Goal: Transaction & Acquisition: Purchase product/service

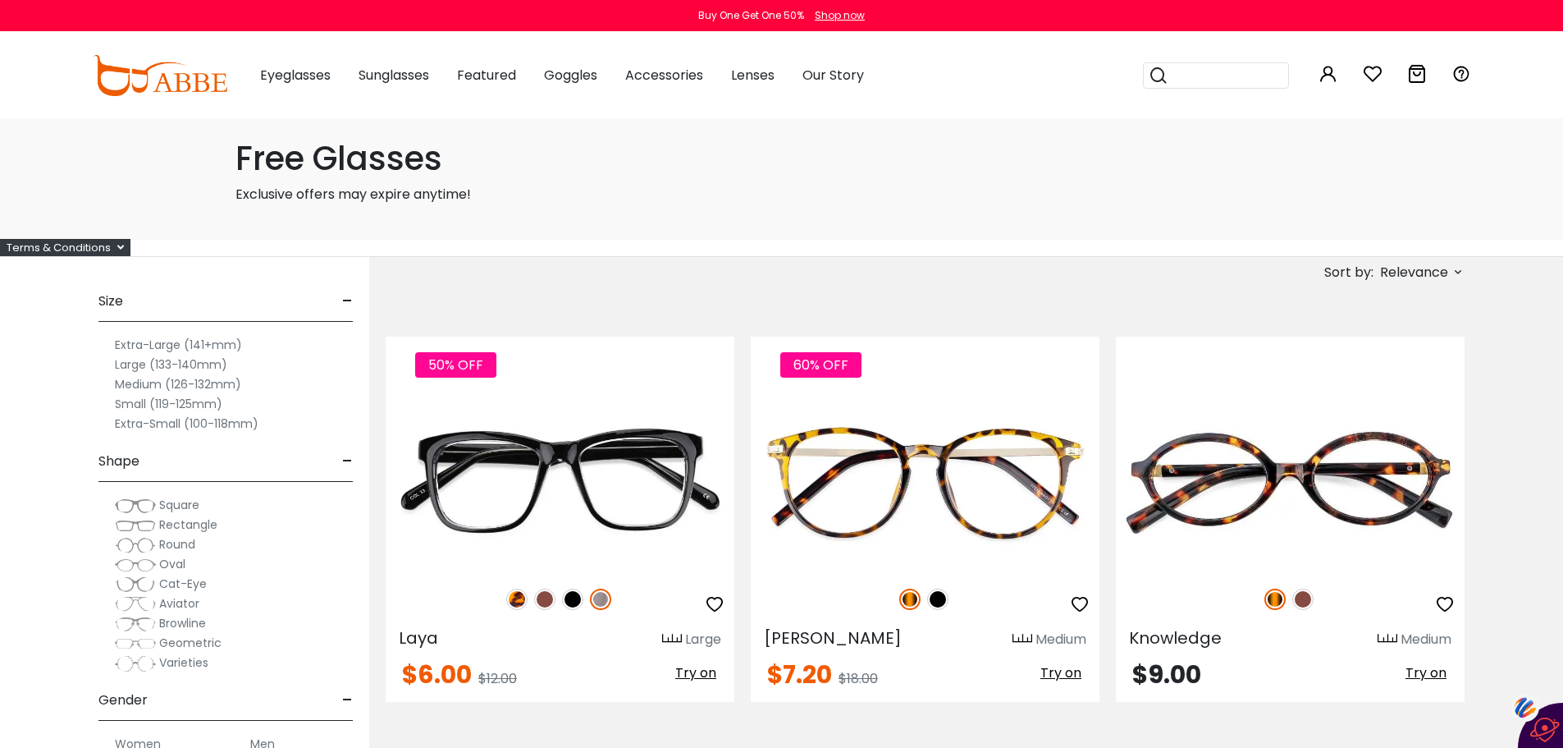
click at [150, 385] on label "Medium (126-132mm)" at bounding box center [178, 384] width 126 height 20
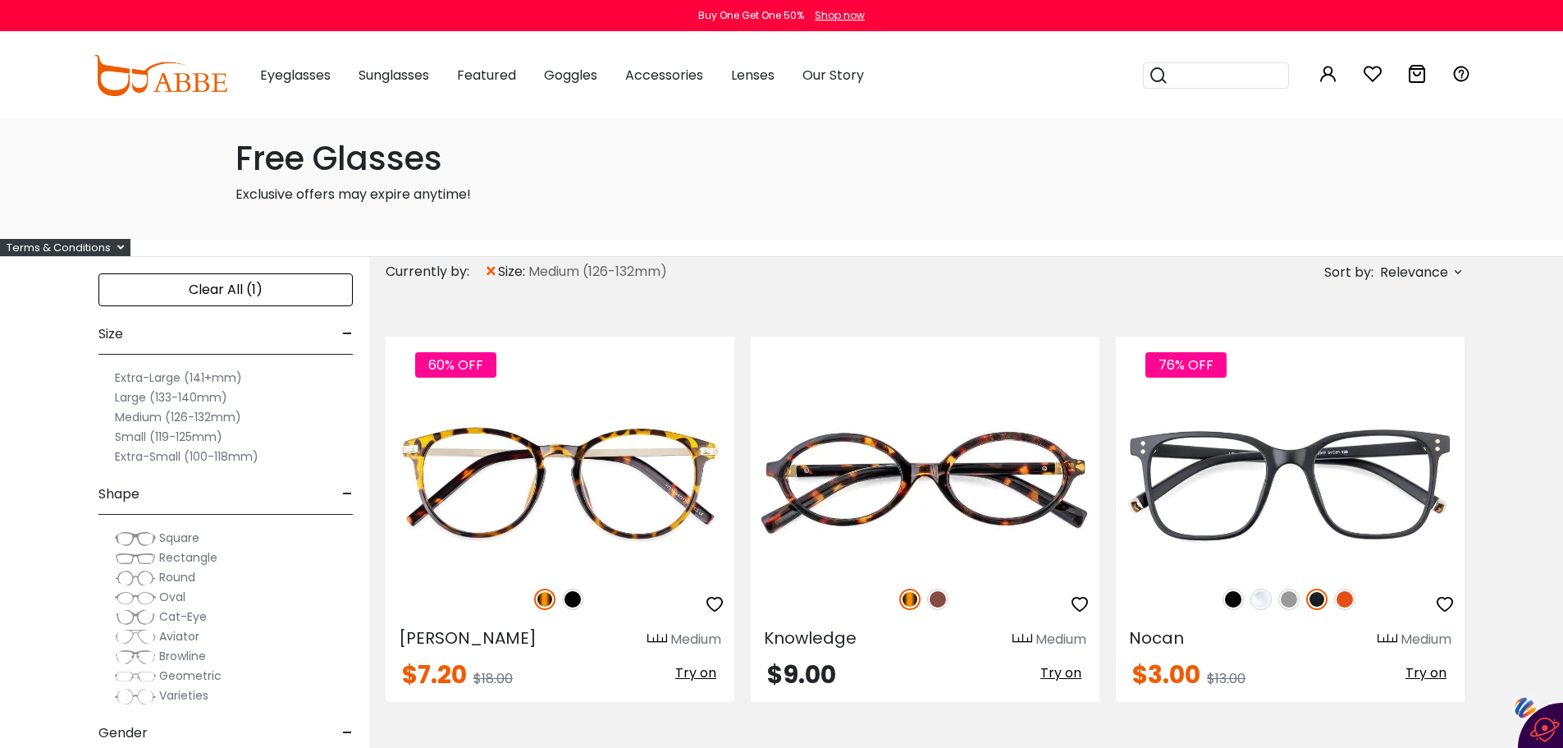
click at [165, 556] on span "Rectangle" at bounding box center [188, 557] width 58 height 16
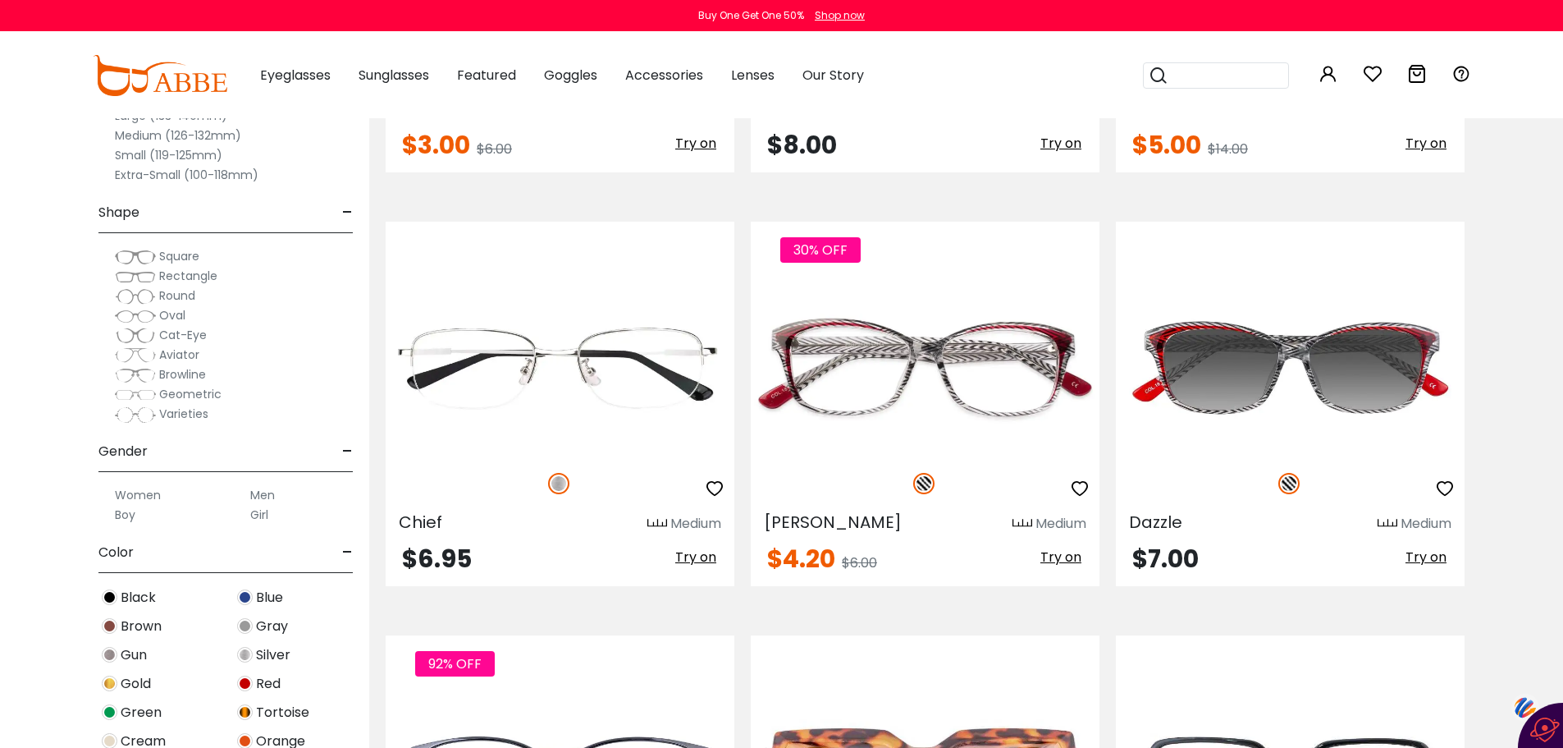
scroll to position [536, 0]
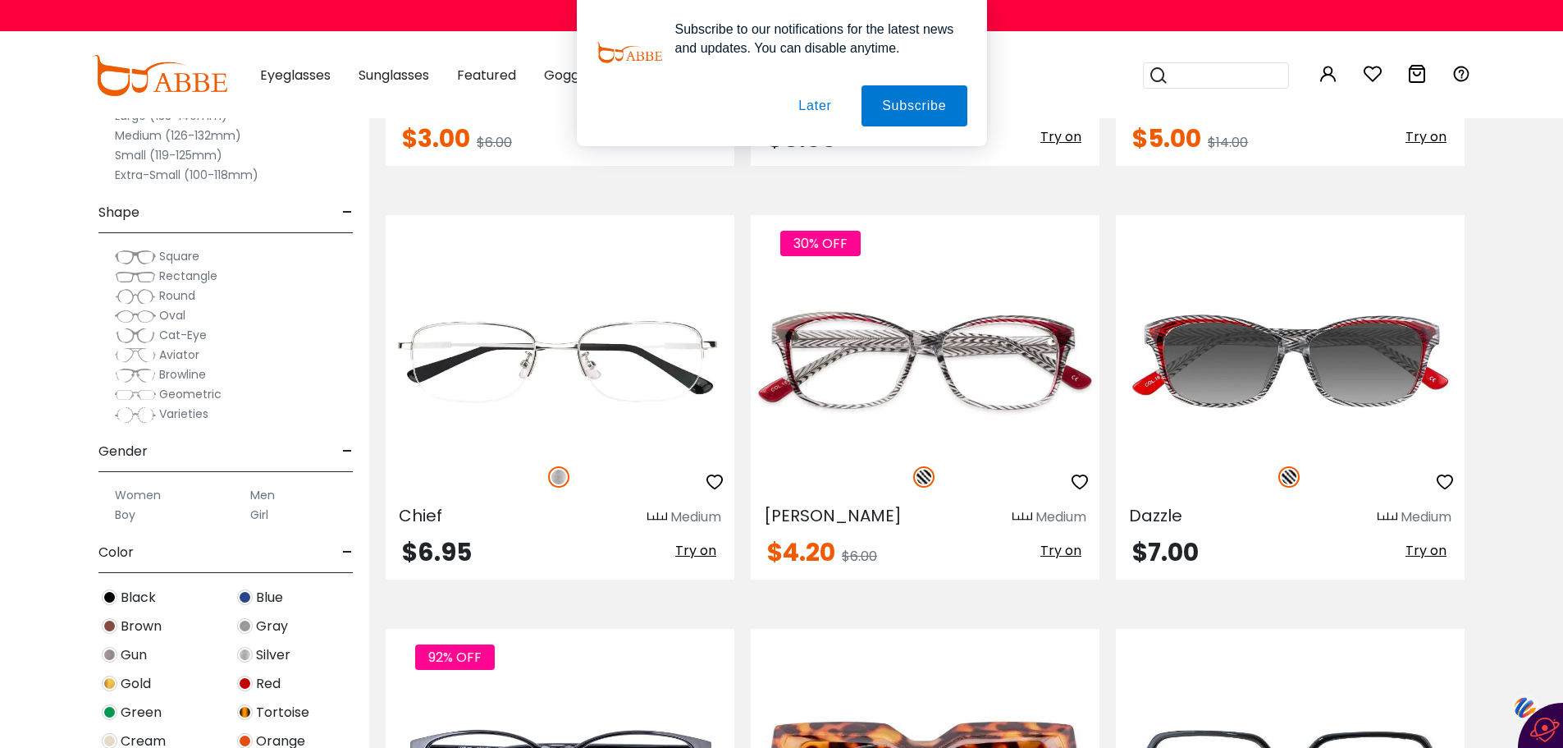
click at [261, 495] on label "Men" at bounding box center [262, 495] width 25 height 20
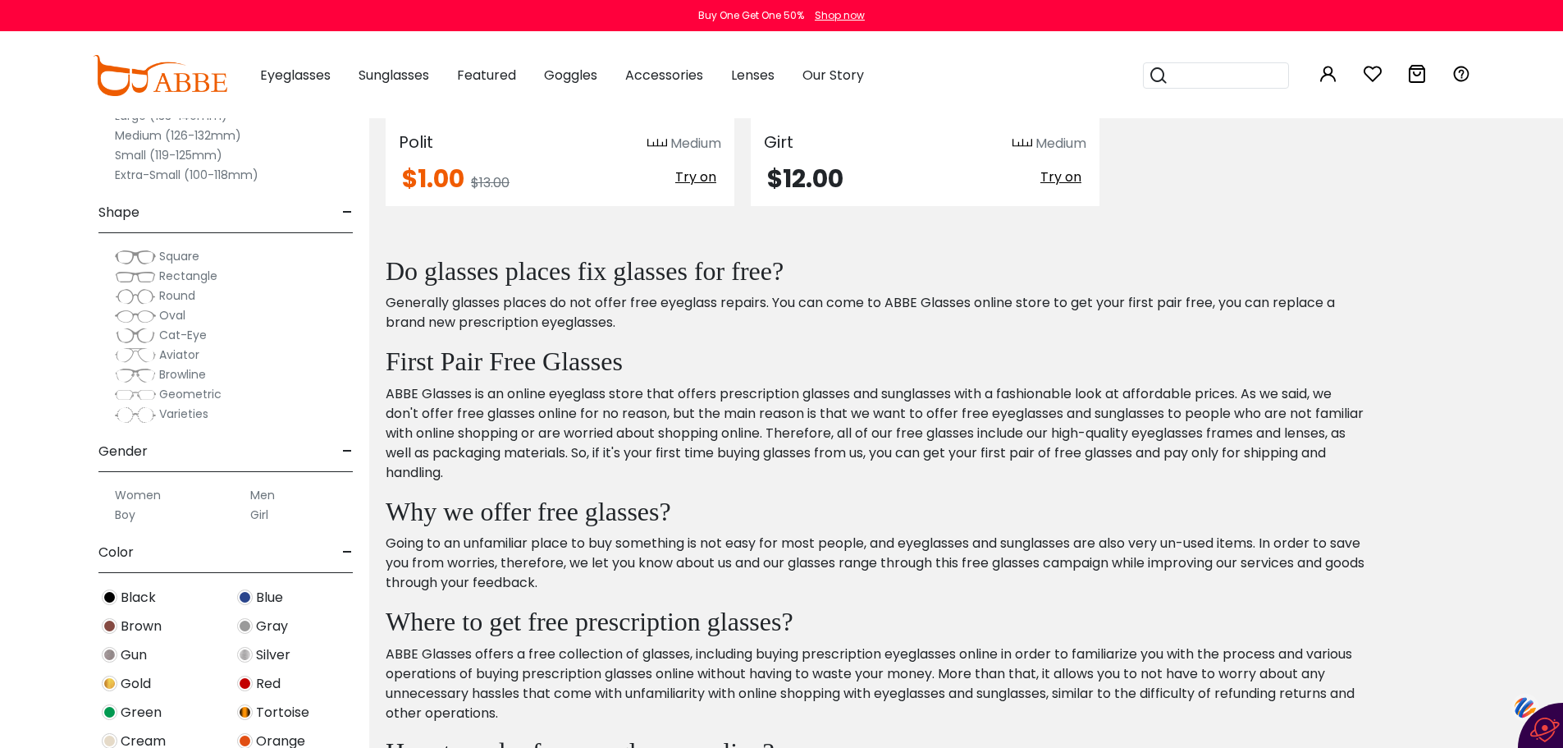
scroll to position [917, 0]
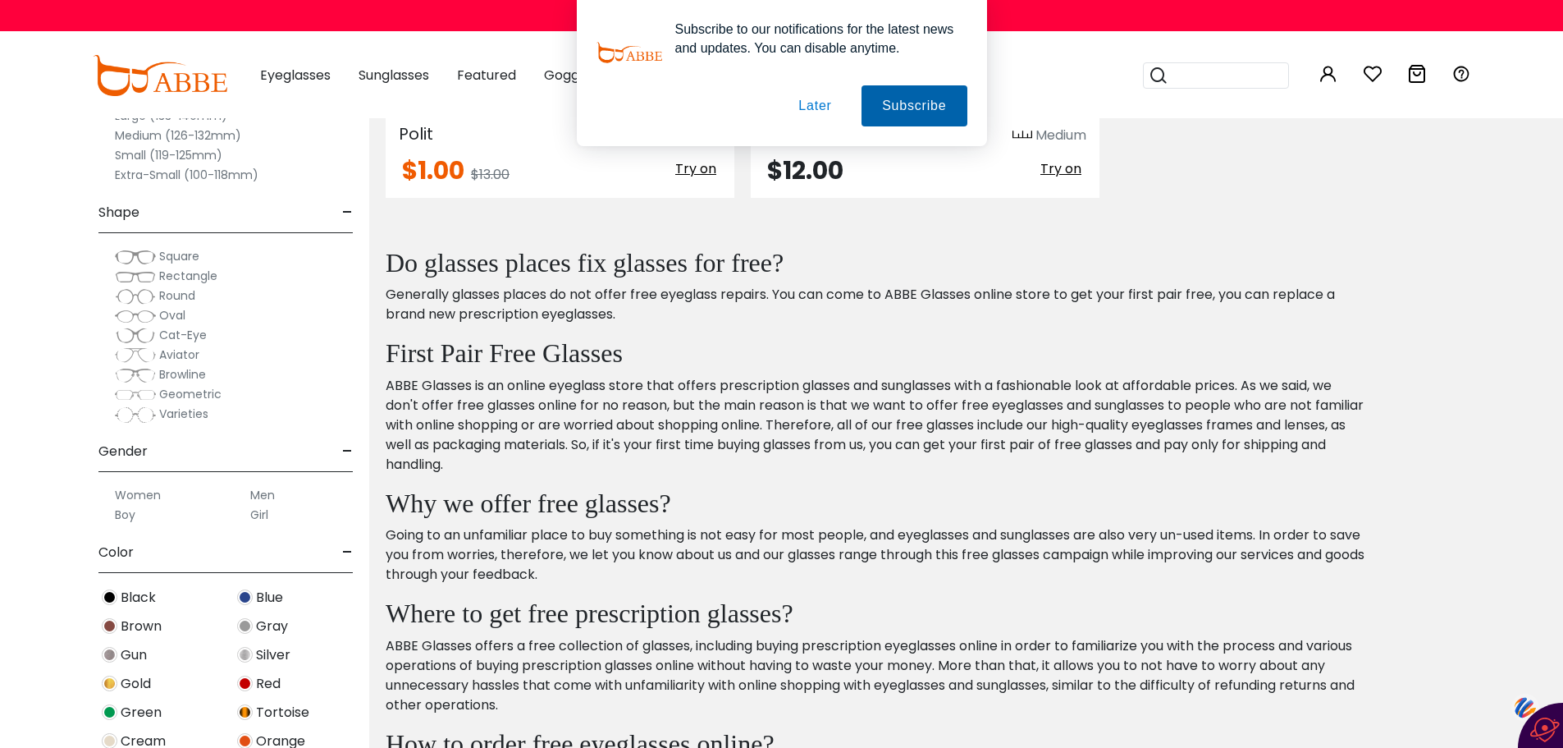
click at [916, 103] on button "Subscribe" at bounding box center [914, 105] width 105 height 41
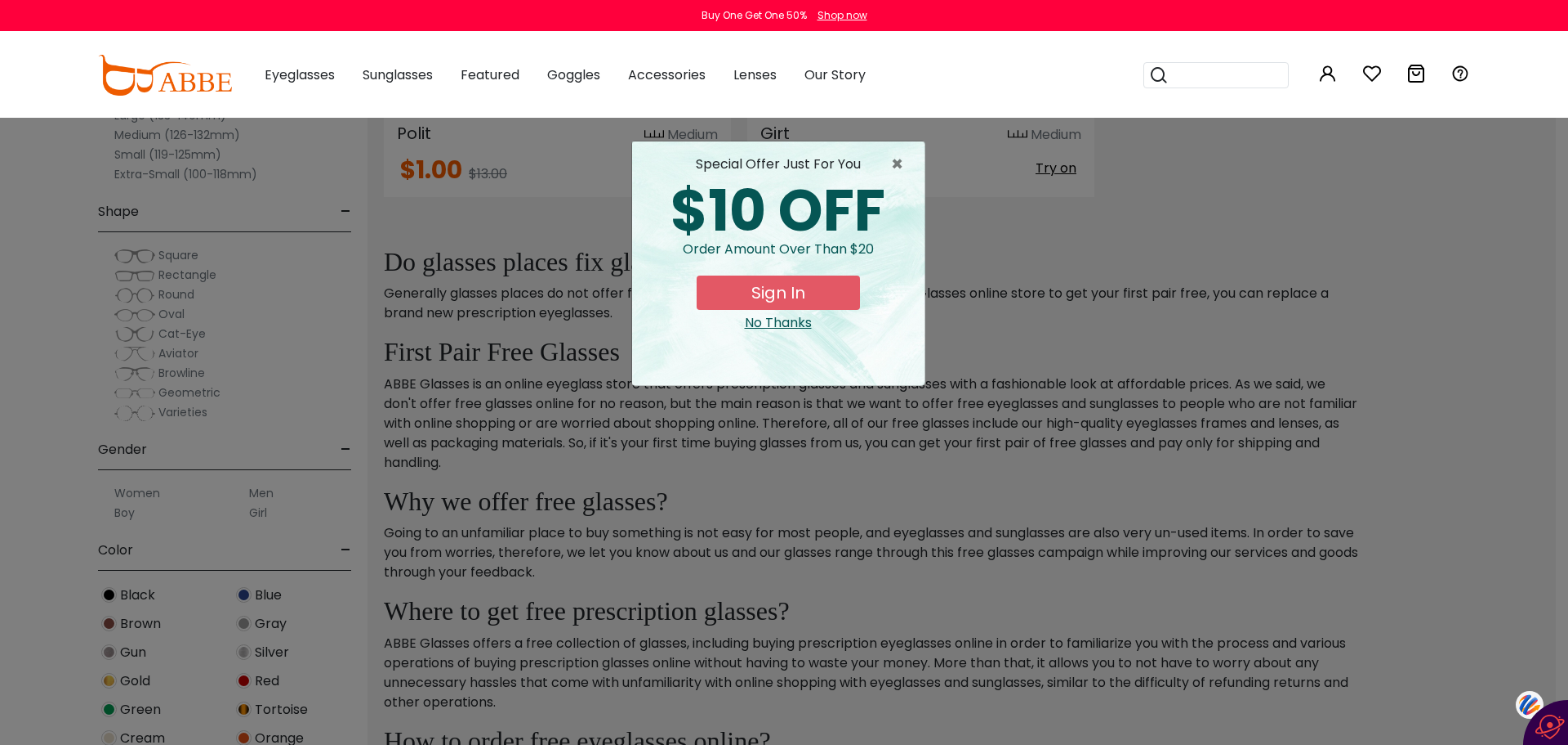
click at [802, 291] on button "Sign In" at bounding box center [779, 293] width 163 height 34
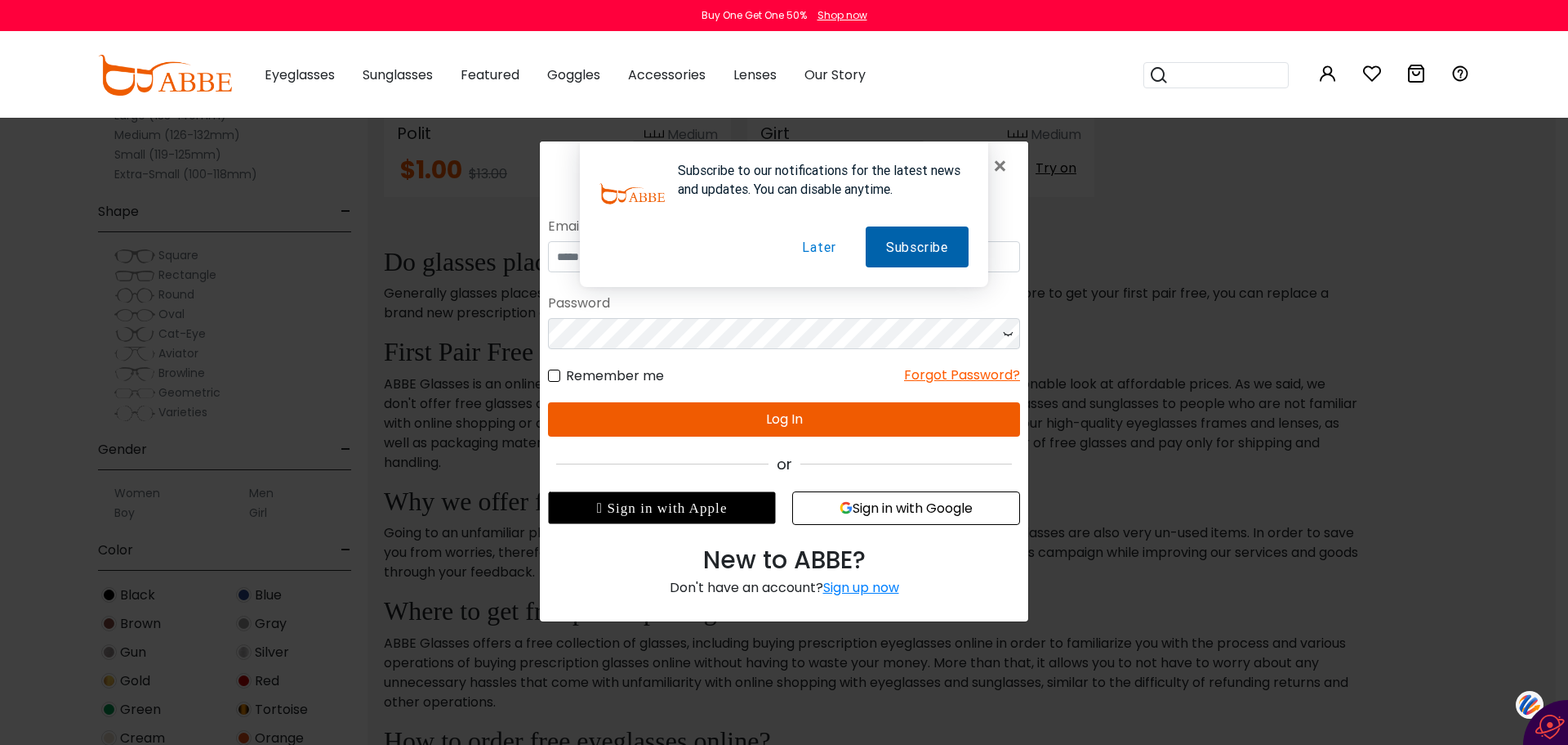
click at [922, 243] on button "Subscribe" at bounding box center [917, 246] width 103 height 41
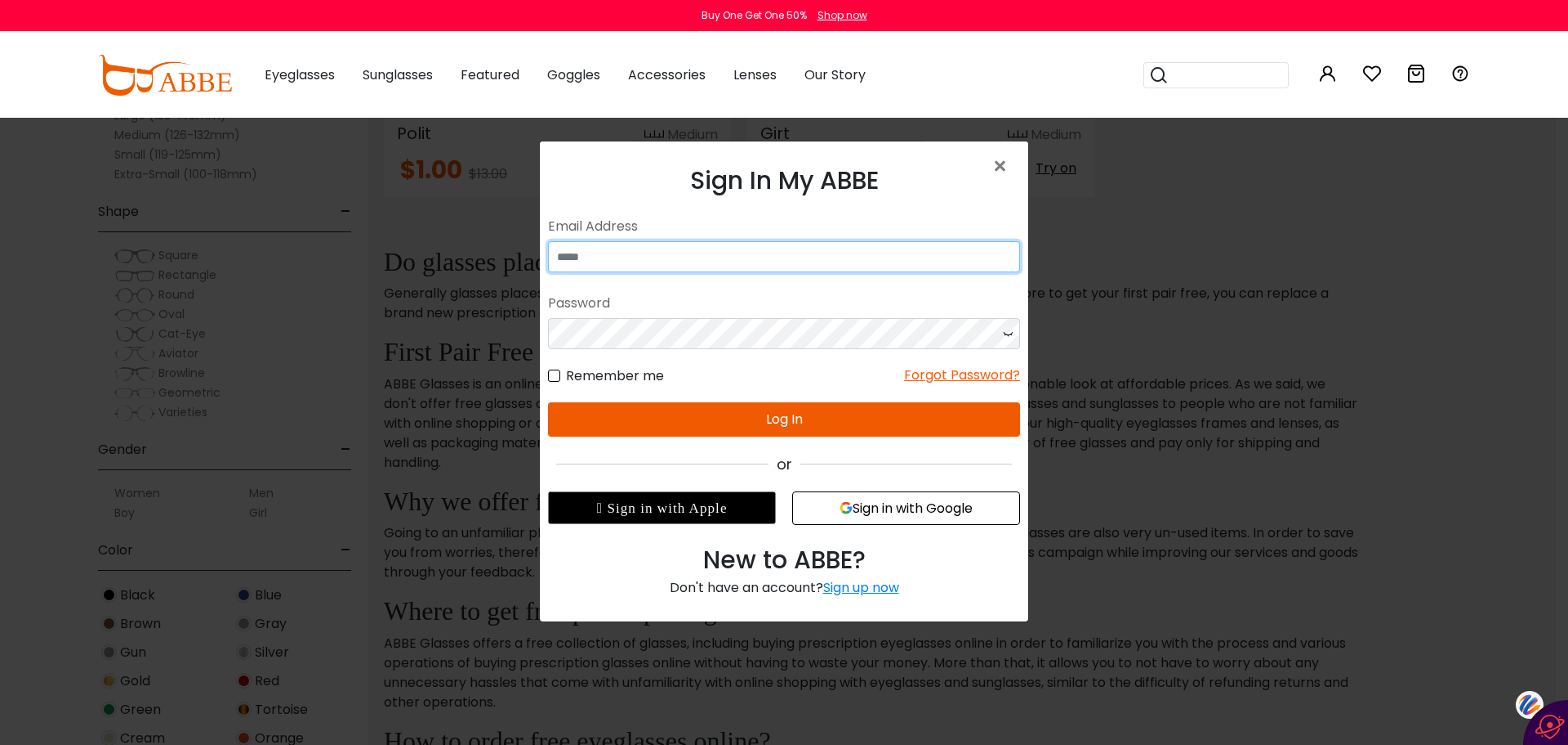
click at [667, 267] on input "email" at bounding box center [784, 256] width 472 height 31
type input "**********"
click at [874, 508] on button "Sign in with Google" at bounding box center [906, 508] width 228 height 34
click at [1008, 165] on span "×" at bounding box center [1004, 165] width 24 height 35
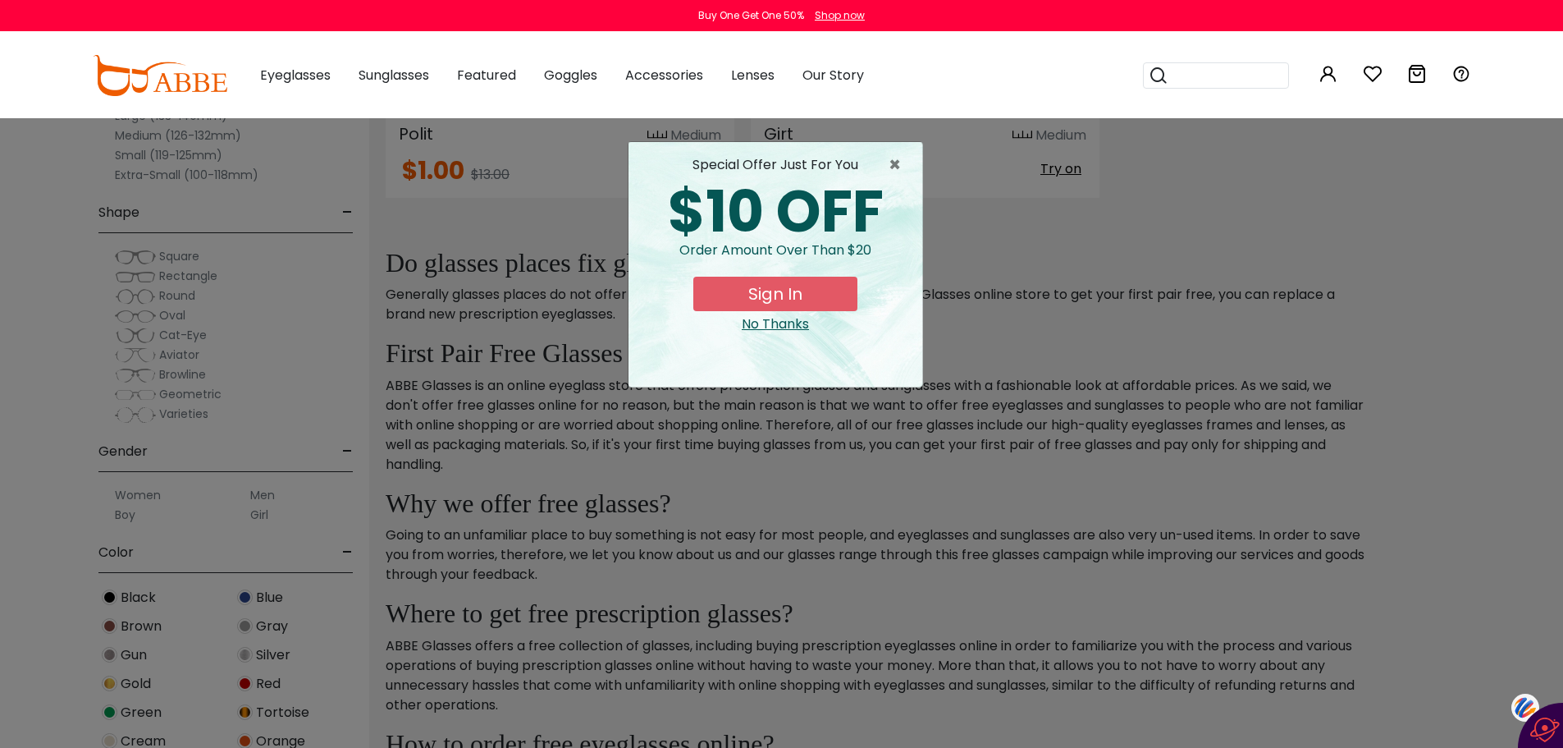
click at [904, 154] on div "special offer just for you $10 OFF Order amount over than $20 Sign In No Thanks" at bounding box center [776, 264] width 294 height 245
click at [894, 158] on span "×" at bounding box center [899, 165] width 21 height 20
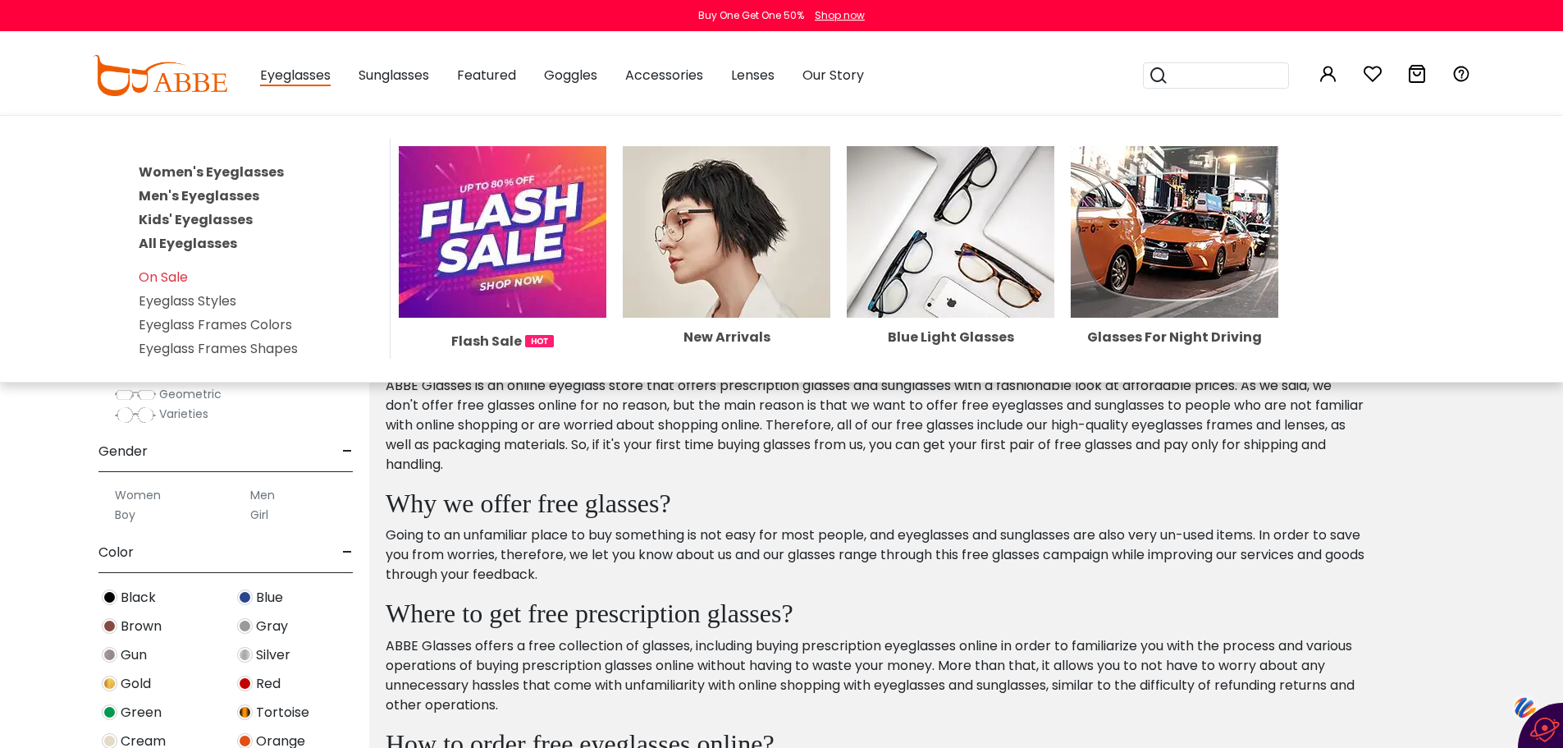
click at [217, 194] on link "Men's Eyeglasses" at bounding box center [199, 195] width 121 height 19
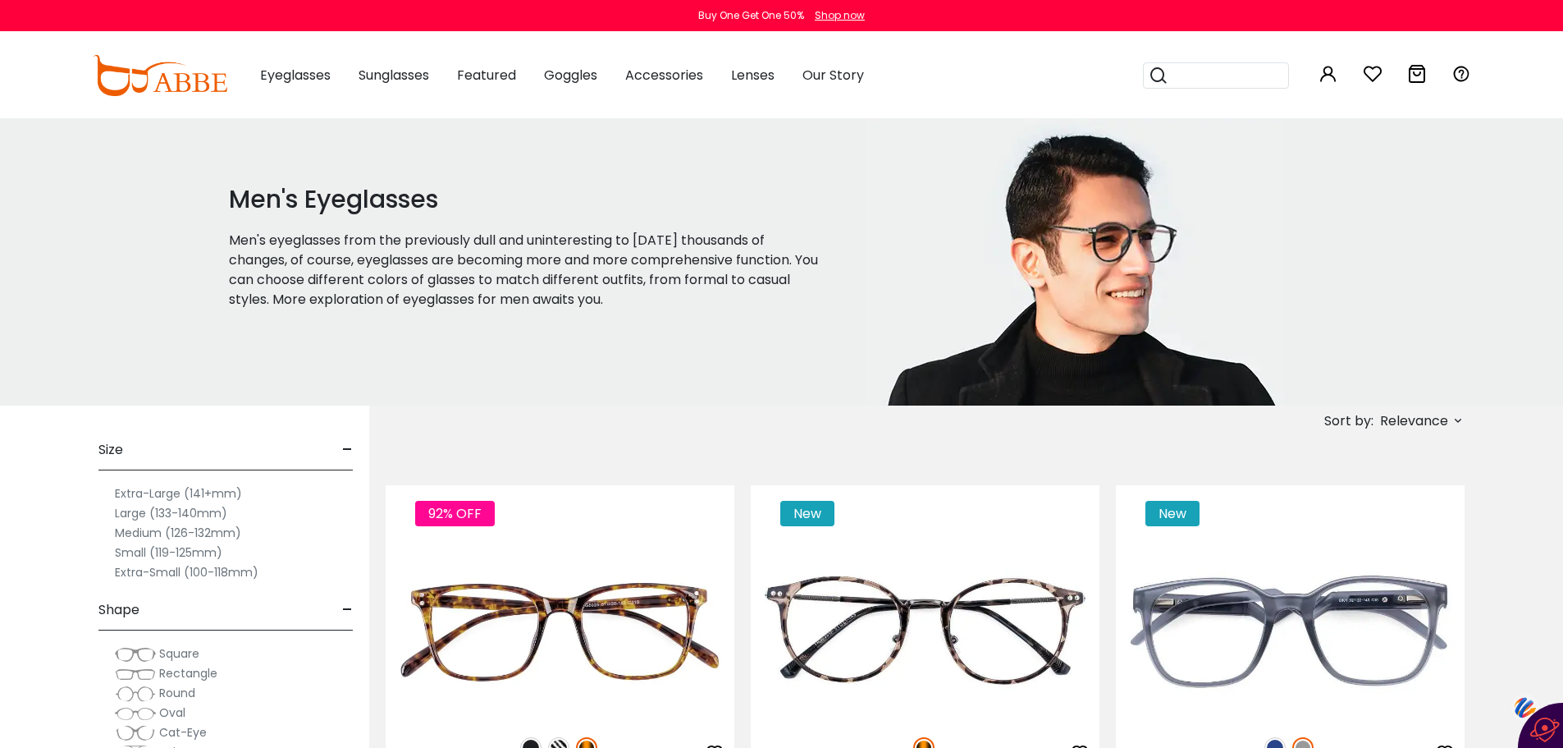
click at [145, 530] on label "Medium (126-132mm)" at bounding box center [178, 533] width 126 height 20
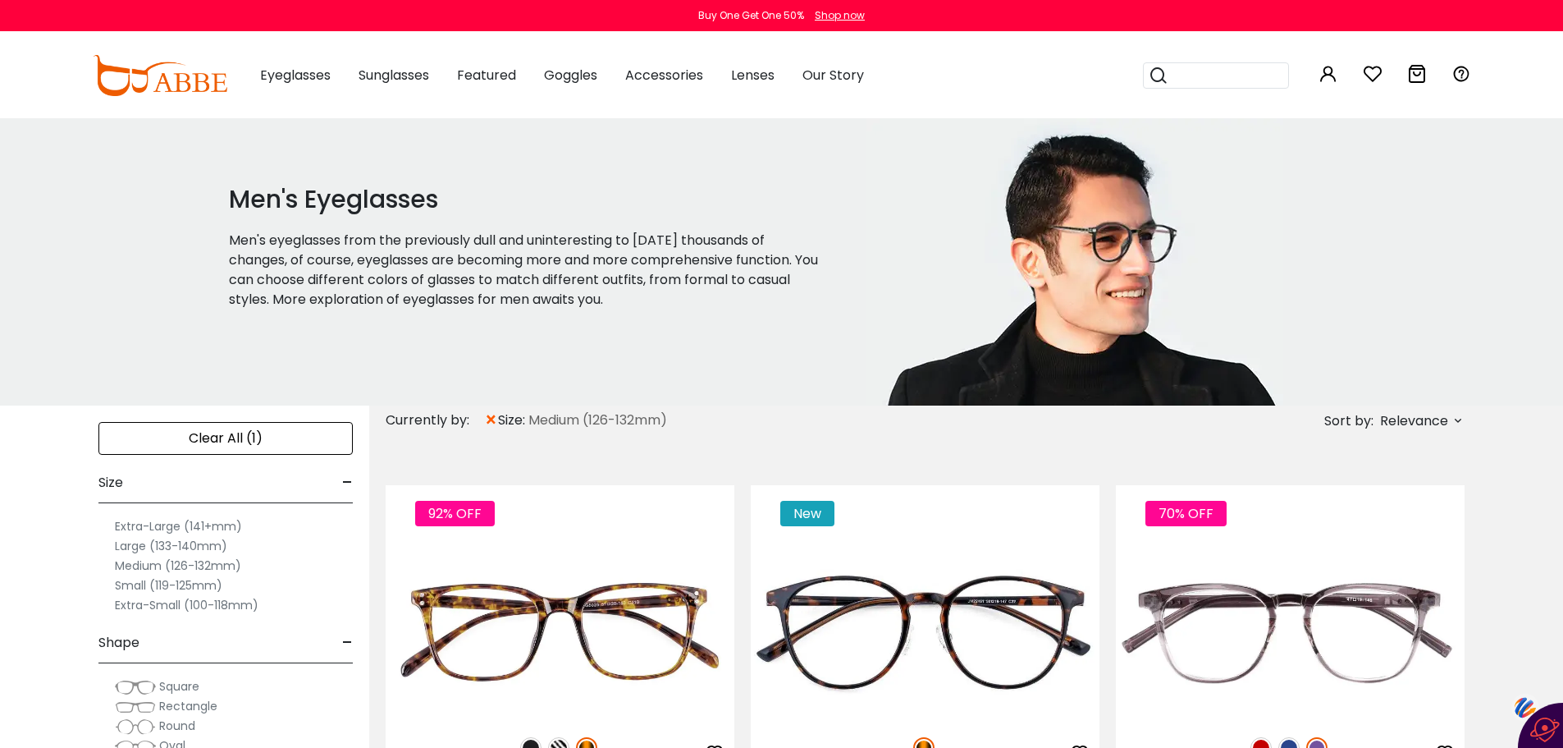
click at [144, 700] on img at bounding box center [135, 706] width 41 height 16
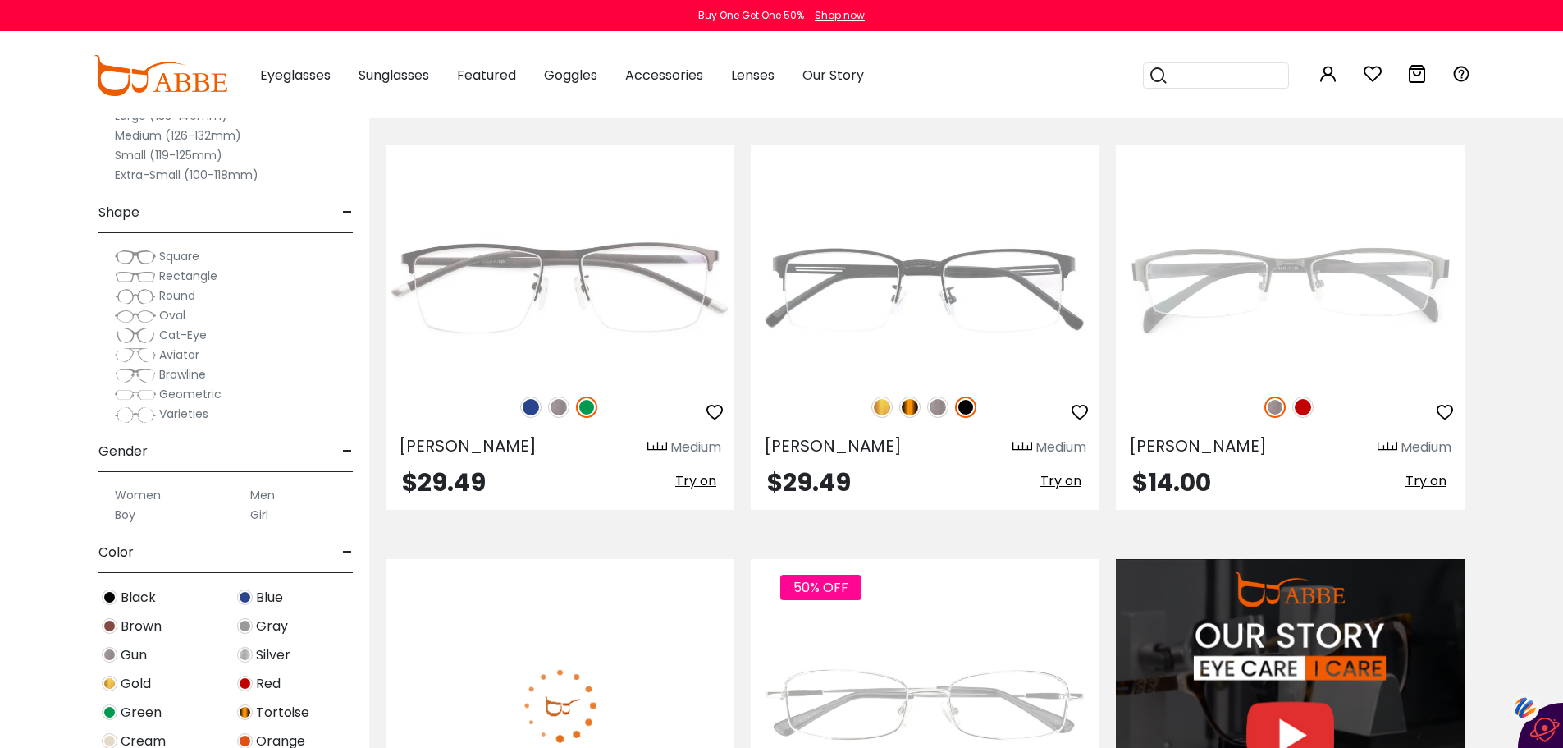
scroll to position [1259, 0]
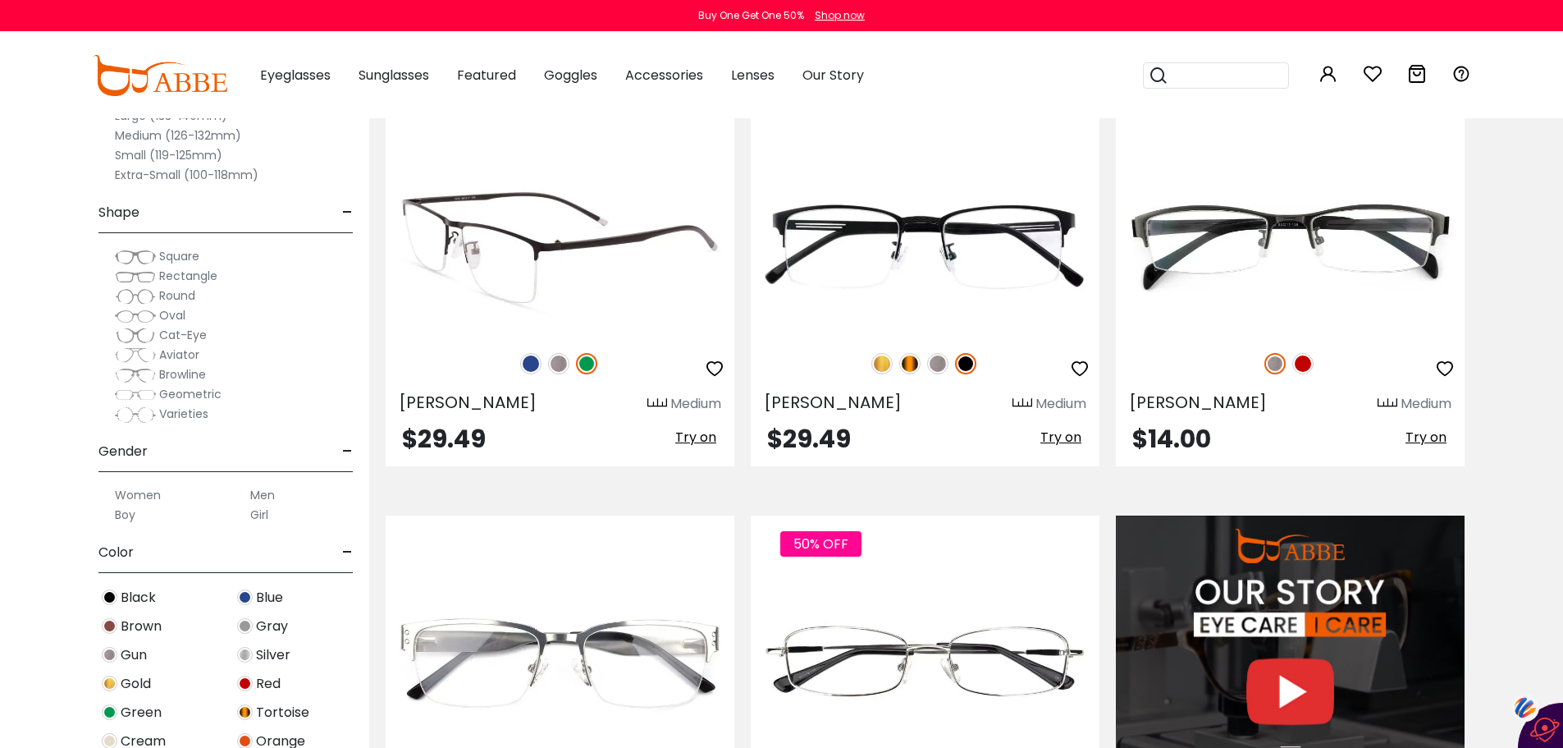
click at [388, 431] on div "$29.49 Try on" at bounding box center [560, 440] width 349 height 26
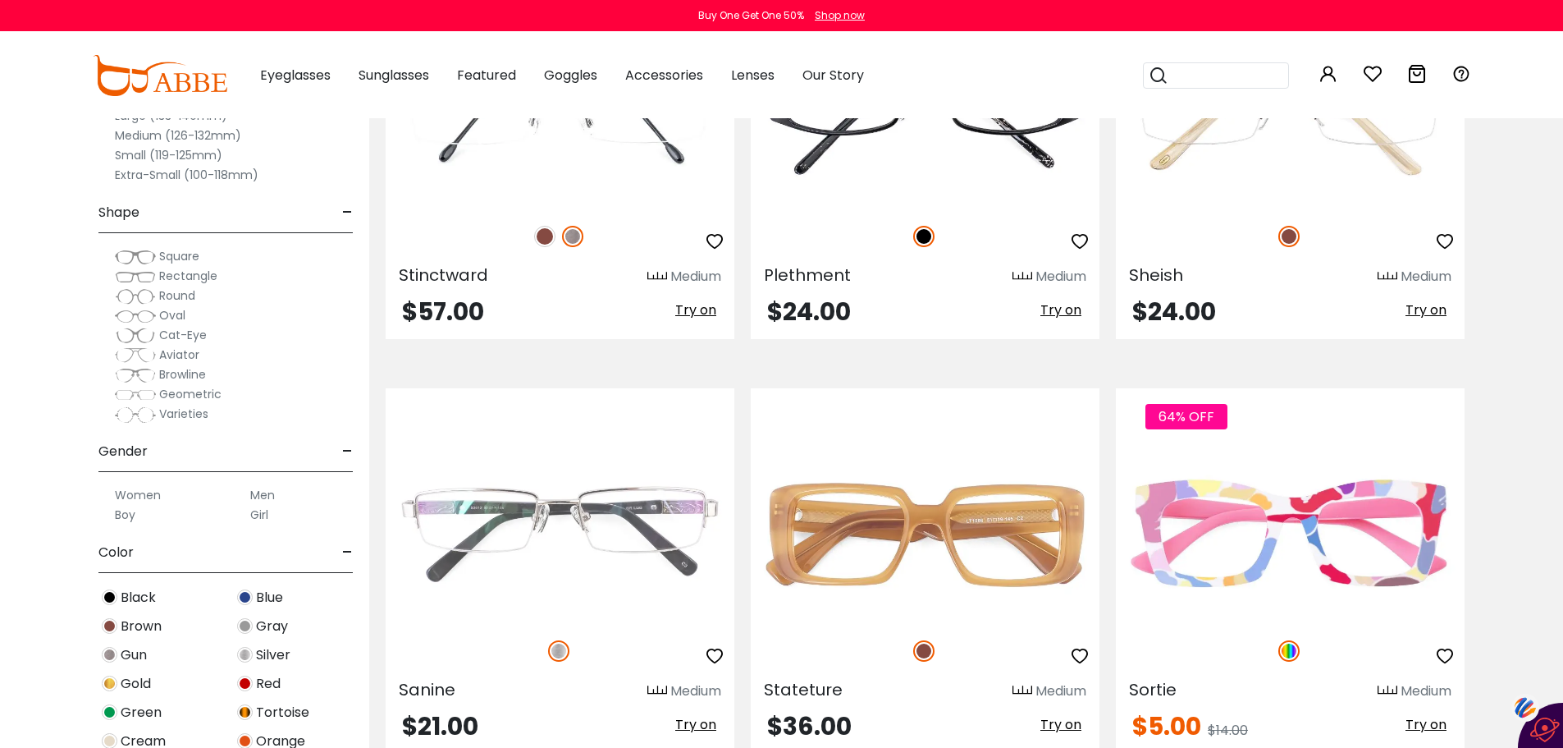
scroll to position [3478, 0]
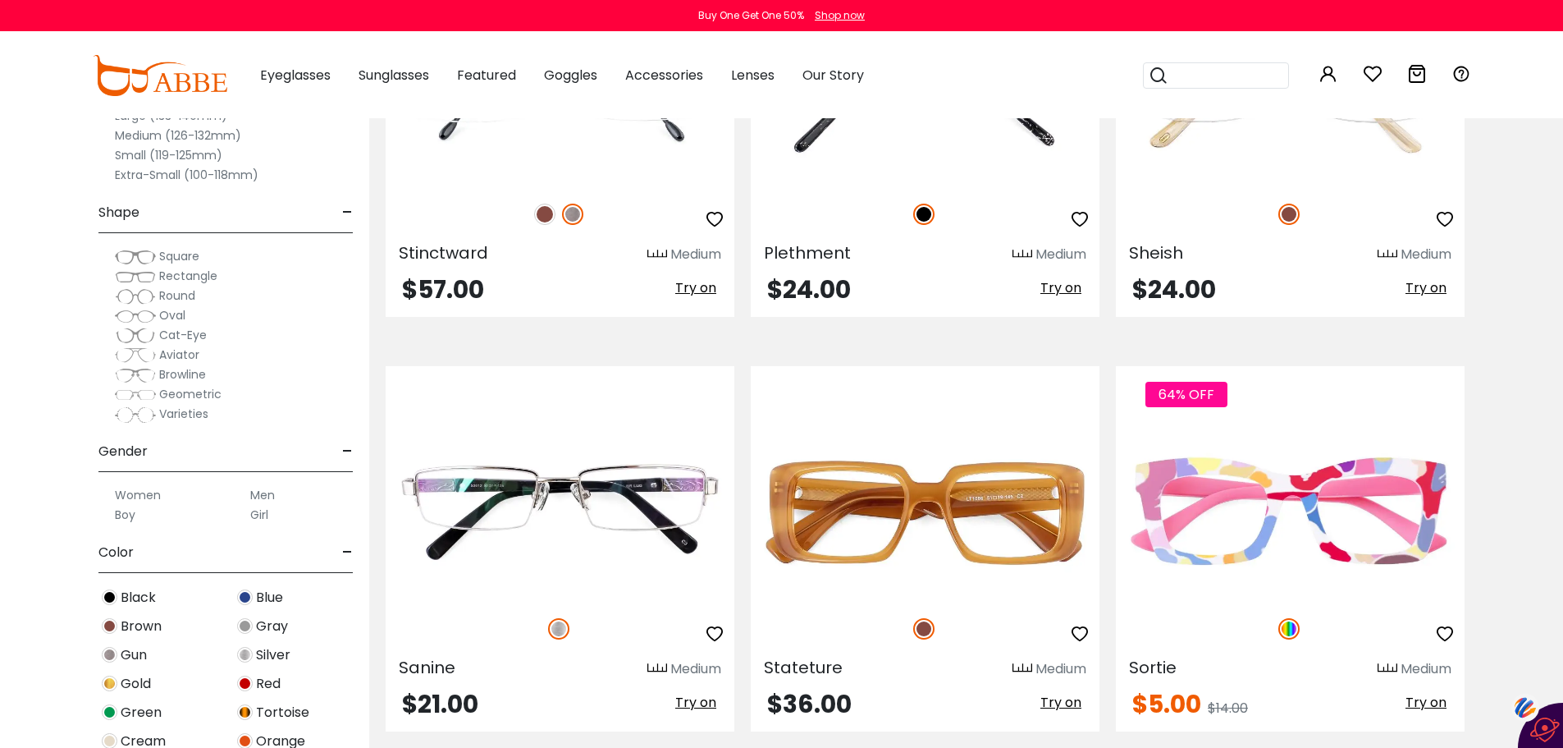
click at [332, 624] on div "Gray" at bounding box center [293, 626] width 135 height 22
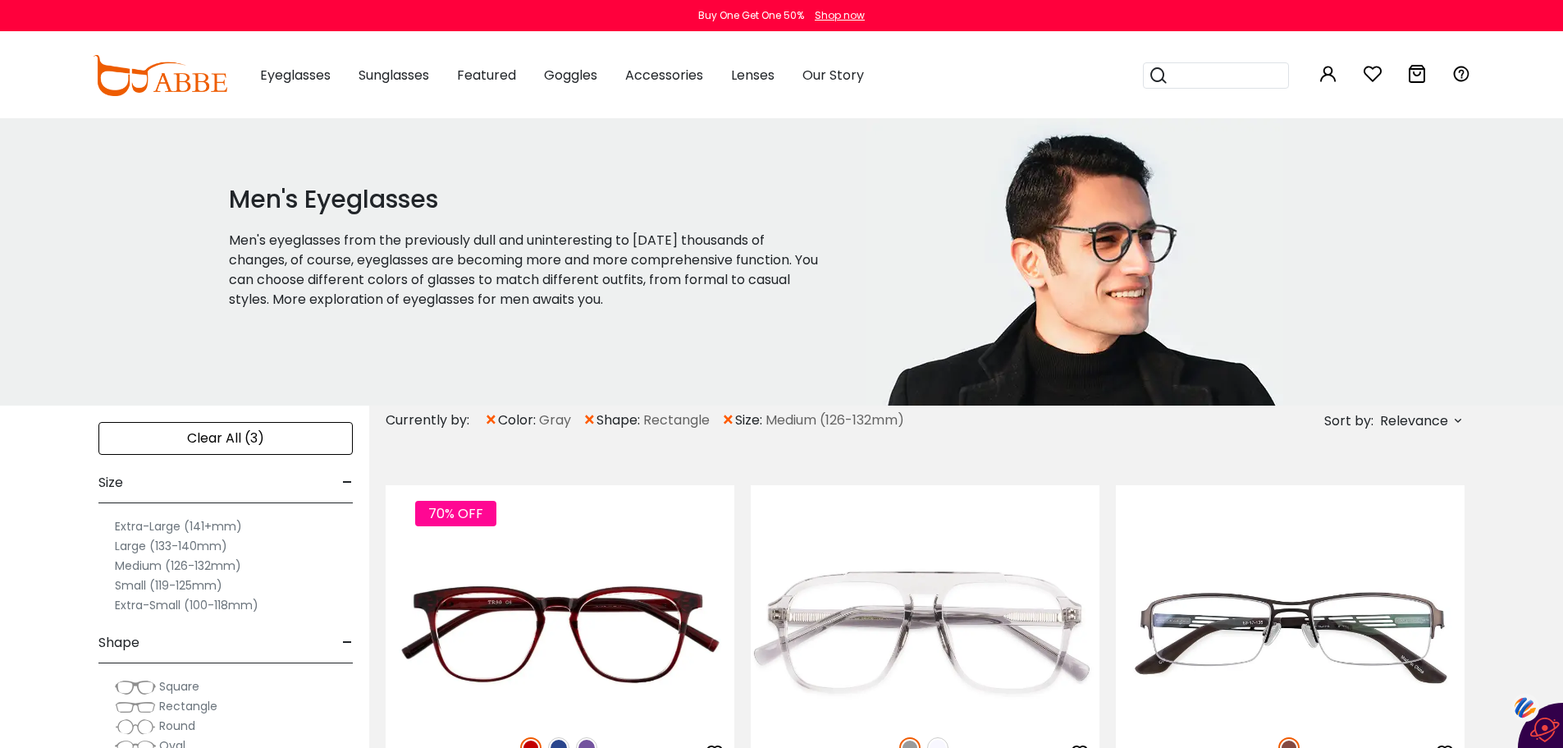
click at [174, 566] on label "Medium (126-132mm)" at bounding box center [178, 566] width 126 height 20
click at [169, 705] on span "Rectangle" at bounding box center [188, 705] width 58 height 16
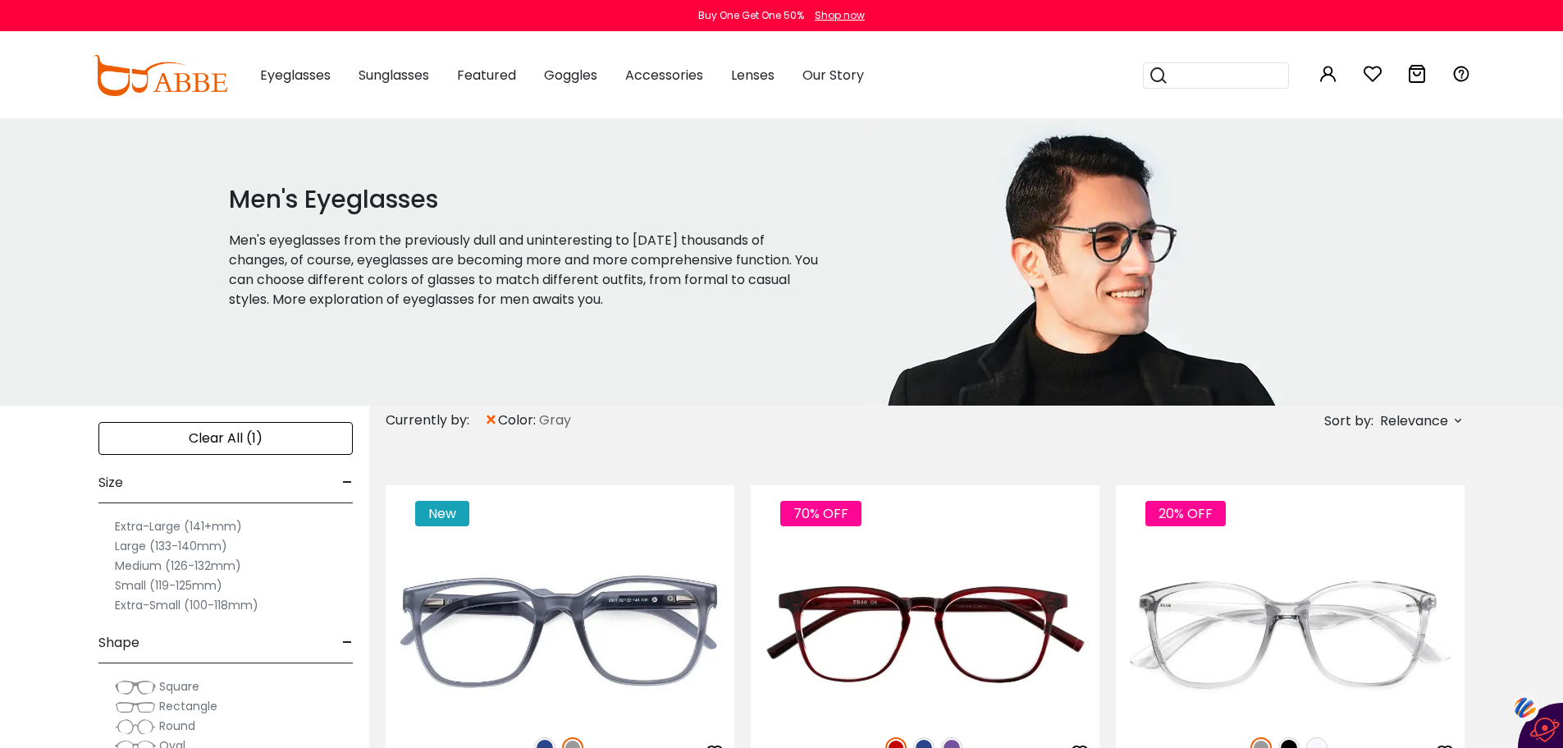
click at [327, 435] on div "Clear All (1)" at bounding box center [225, 438] width 254 height 33
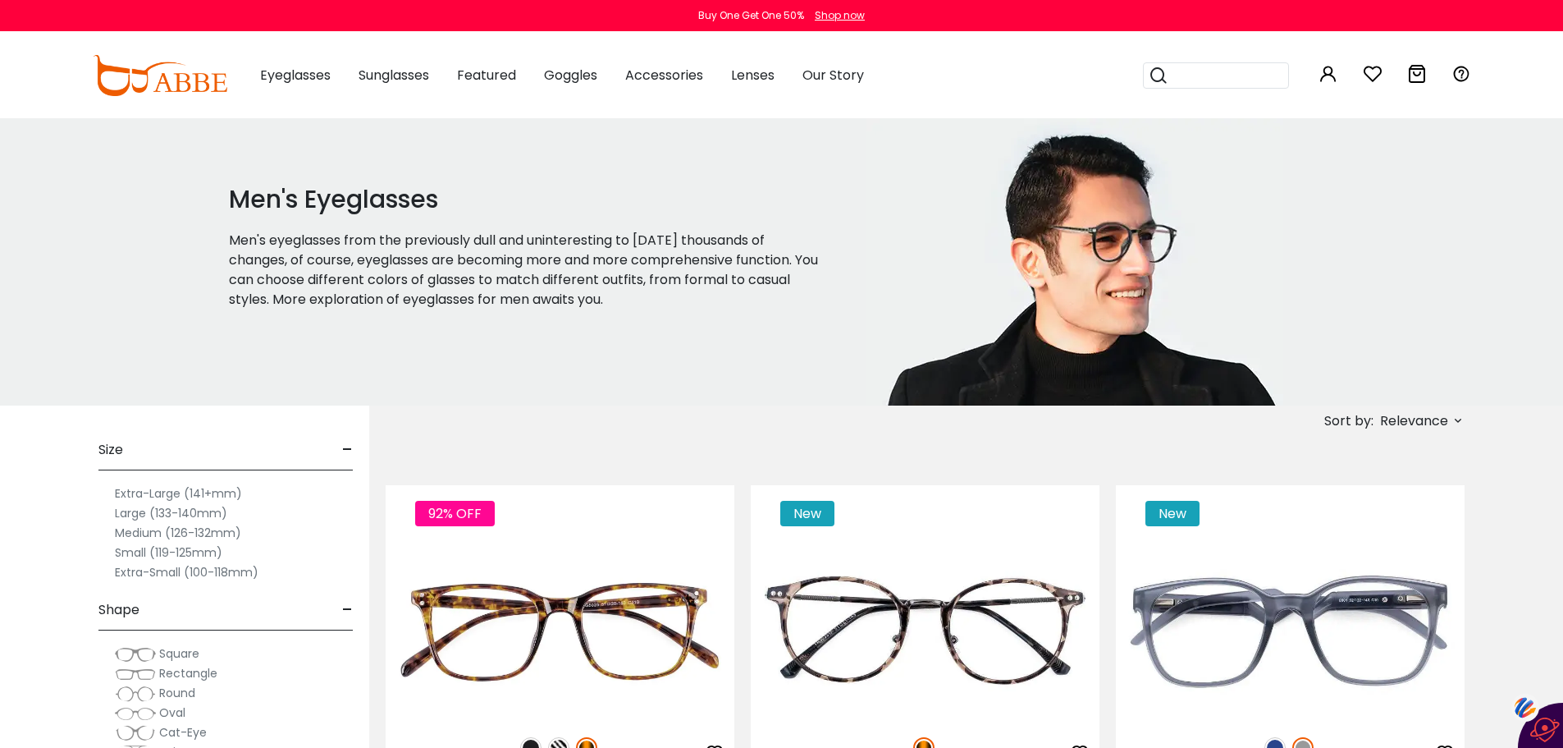
click at [184, 531] on label "Medium (126-132mm)" at bounding box center [178, 533] width 126 height 20
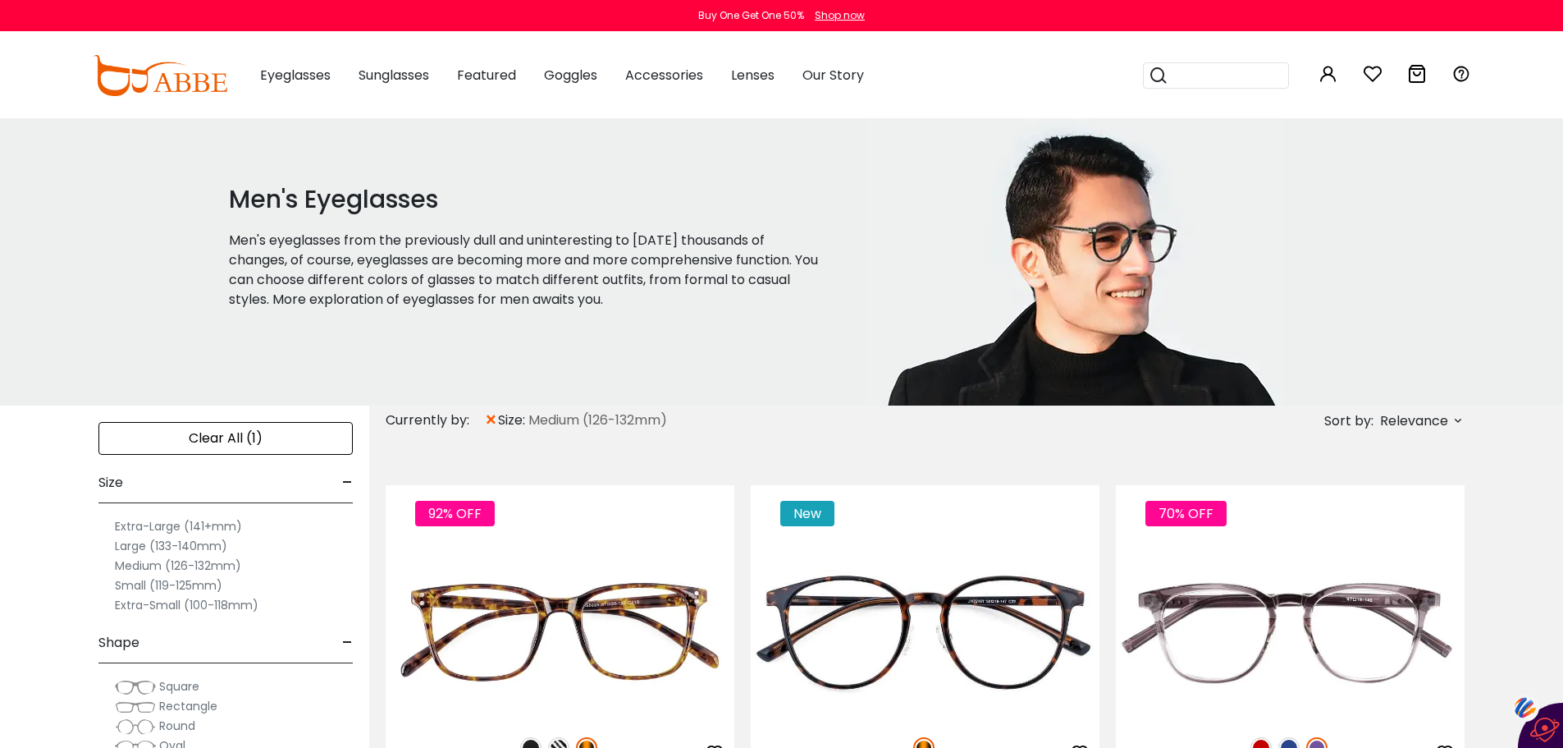
click at [188, 702] on span "Rectangle" at bounding box center [188, 705] width 58 height 16
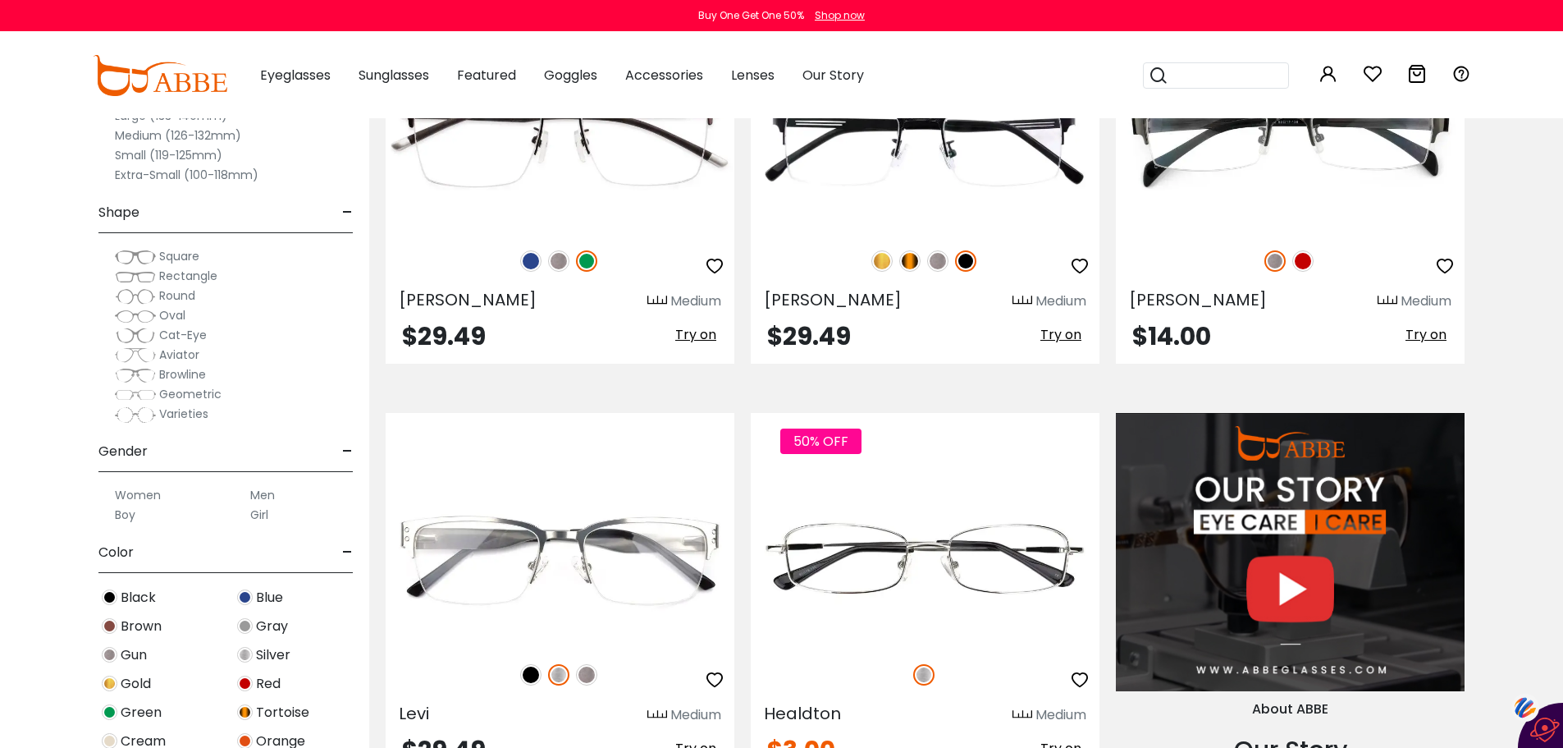
scroll to position [1493, 0]
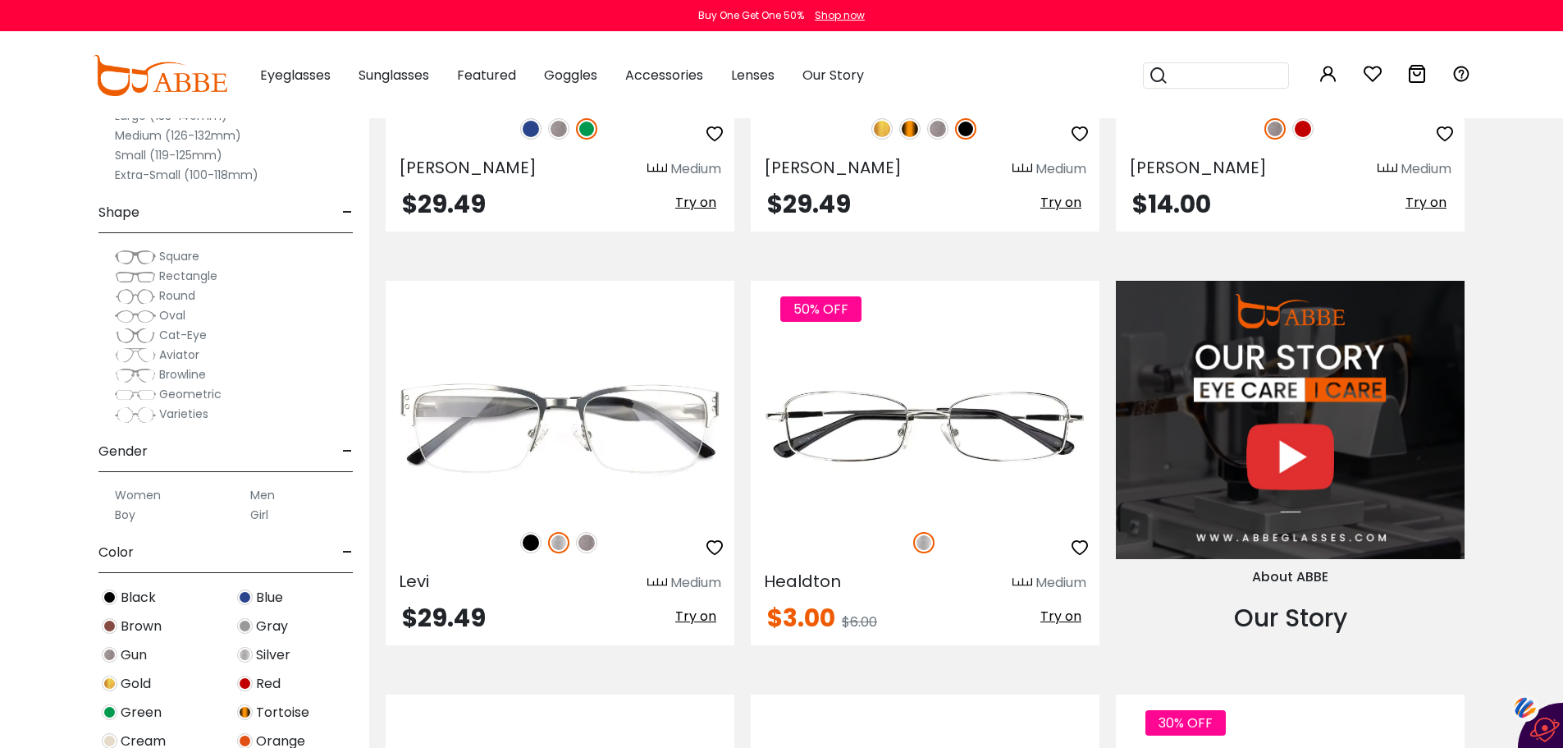
click at [345, 630] on div "Gray" at bounding box center [293, 626] width 135 height 22
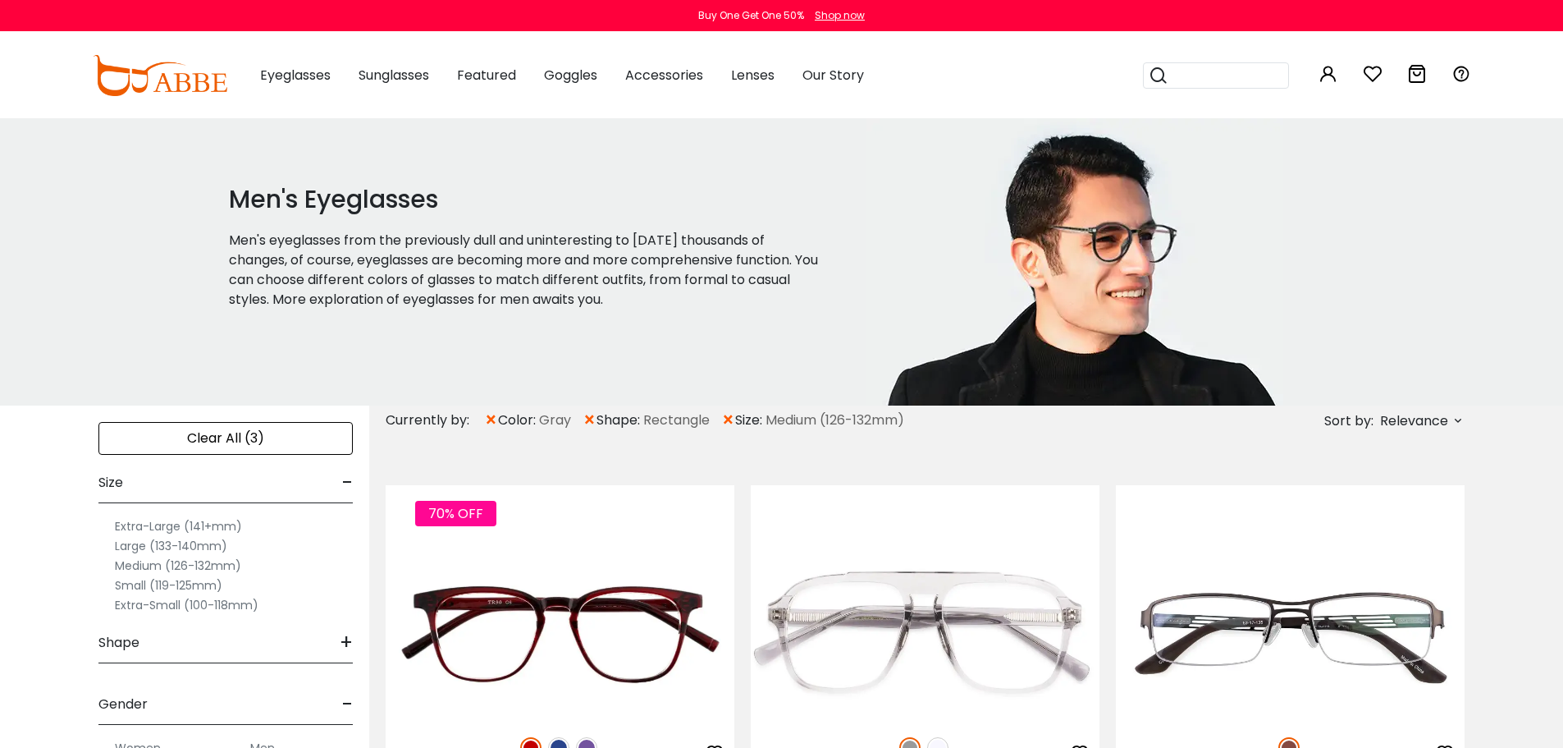
click at [345, 623] on div "Shape +" at bounding box center [225, 639] width 254 height 48
drag, startPoint x: 153, startPoint y: 198, endPoint x: 0, endPoint y: -12, distance: 260.1
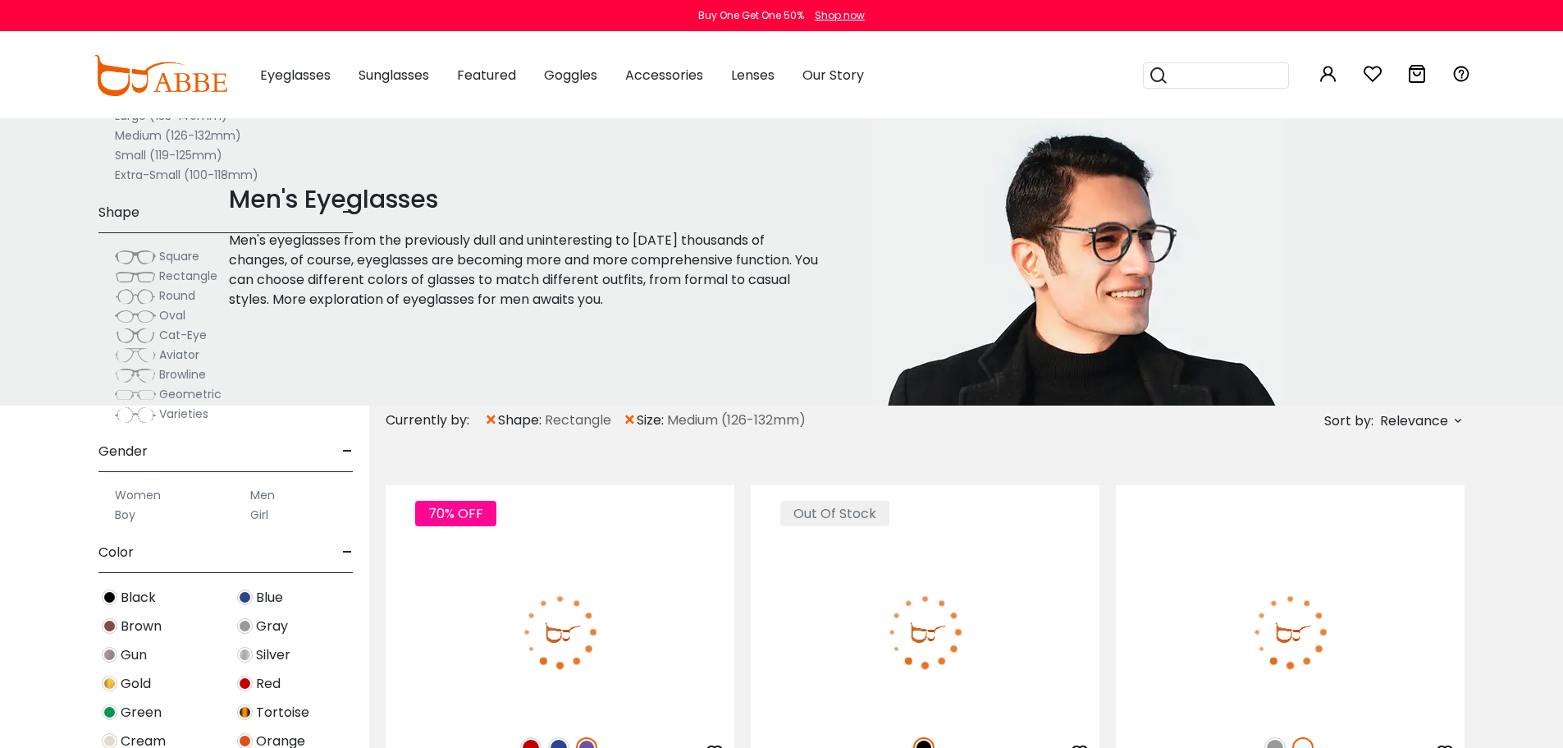
scroll to position [1497, 0]
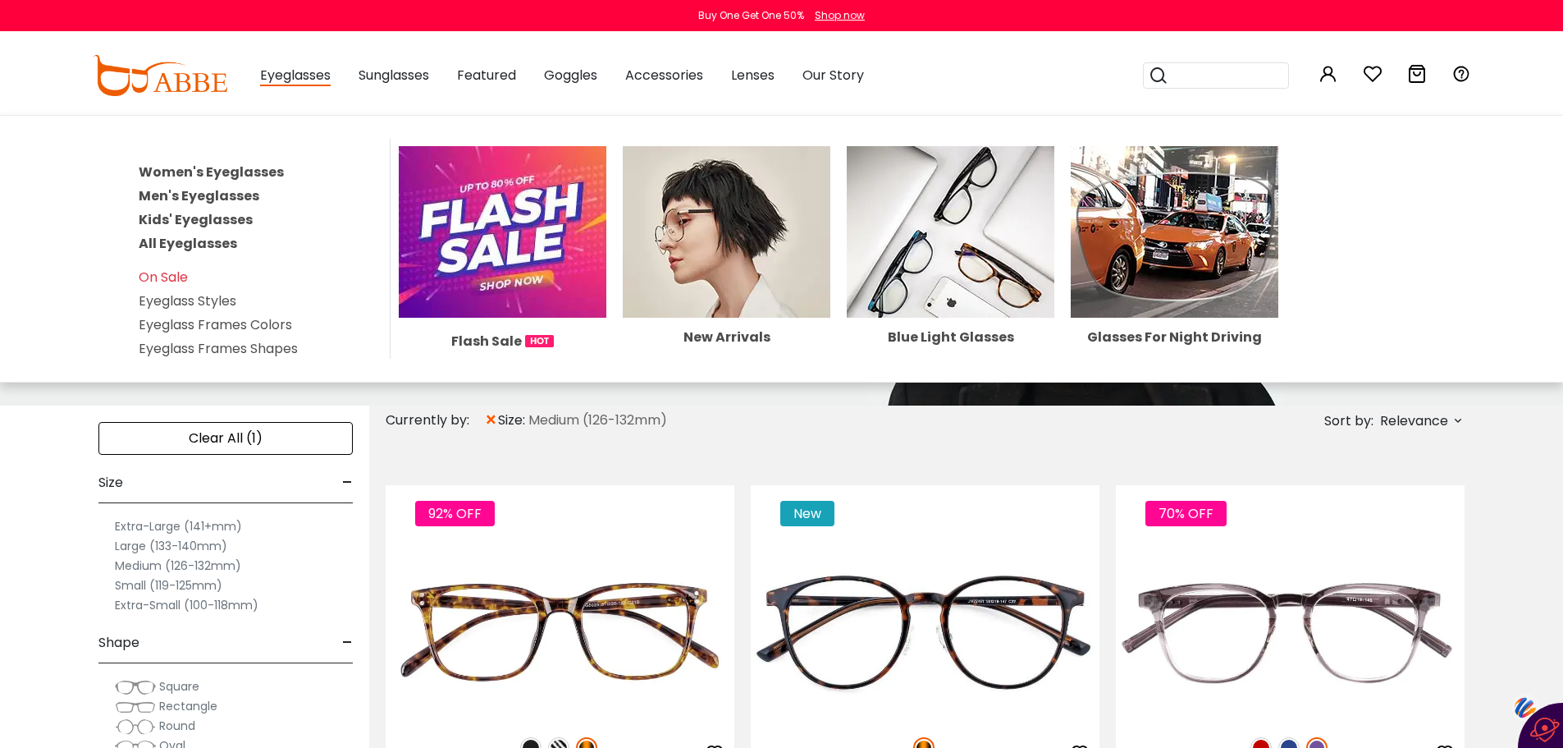
click at [237, 193] on link "Men's Eyeglasses" at bounding box center [199, 195] width 121 height 19
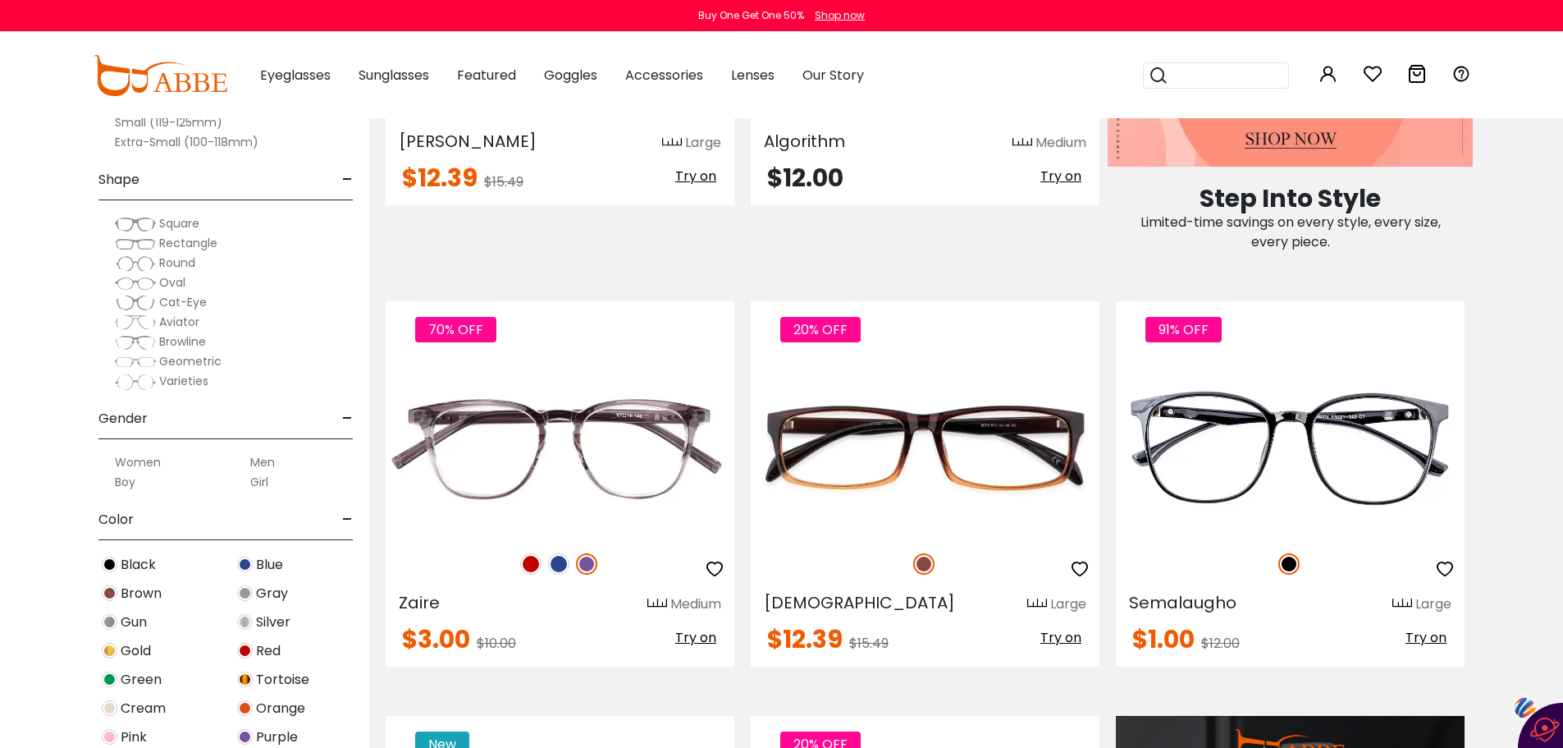
scroll to position [1035, 0]
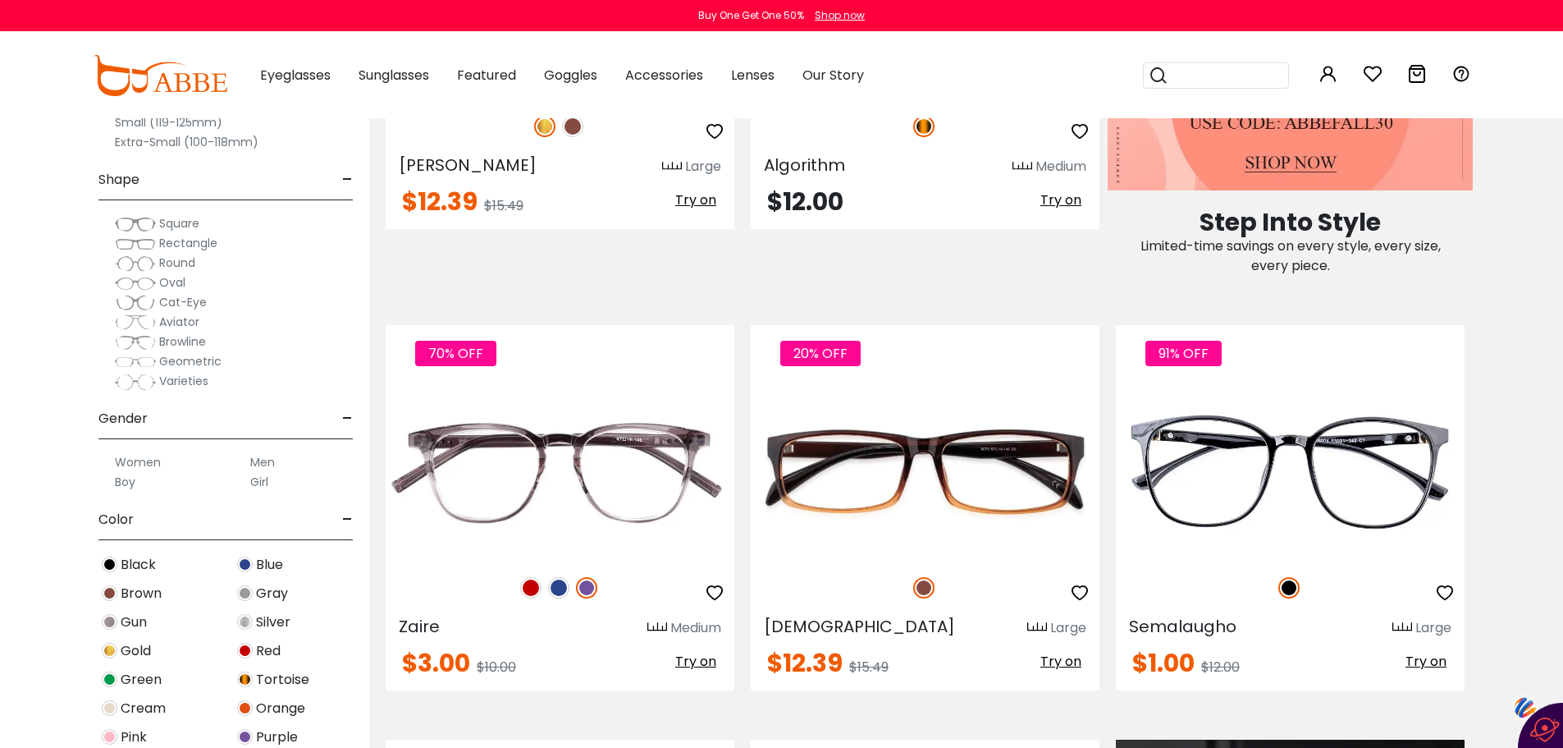
click at [143, 244] on img at bounding box center [135, 244] width 41 height 16
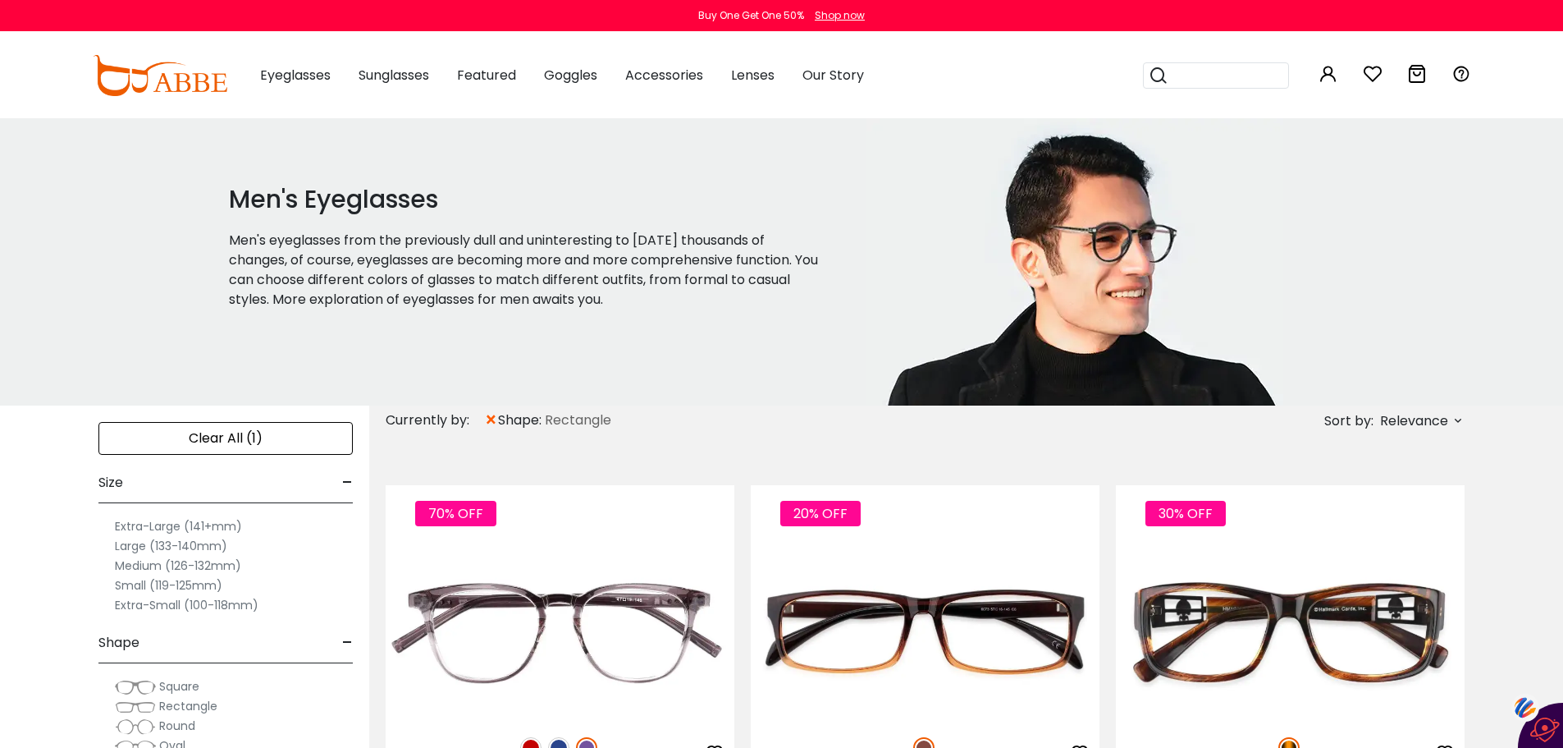
click at [176, 560] on label "Medium (126-132mm)" at bounding box center [178, 566] width 126 height 20
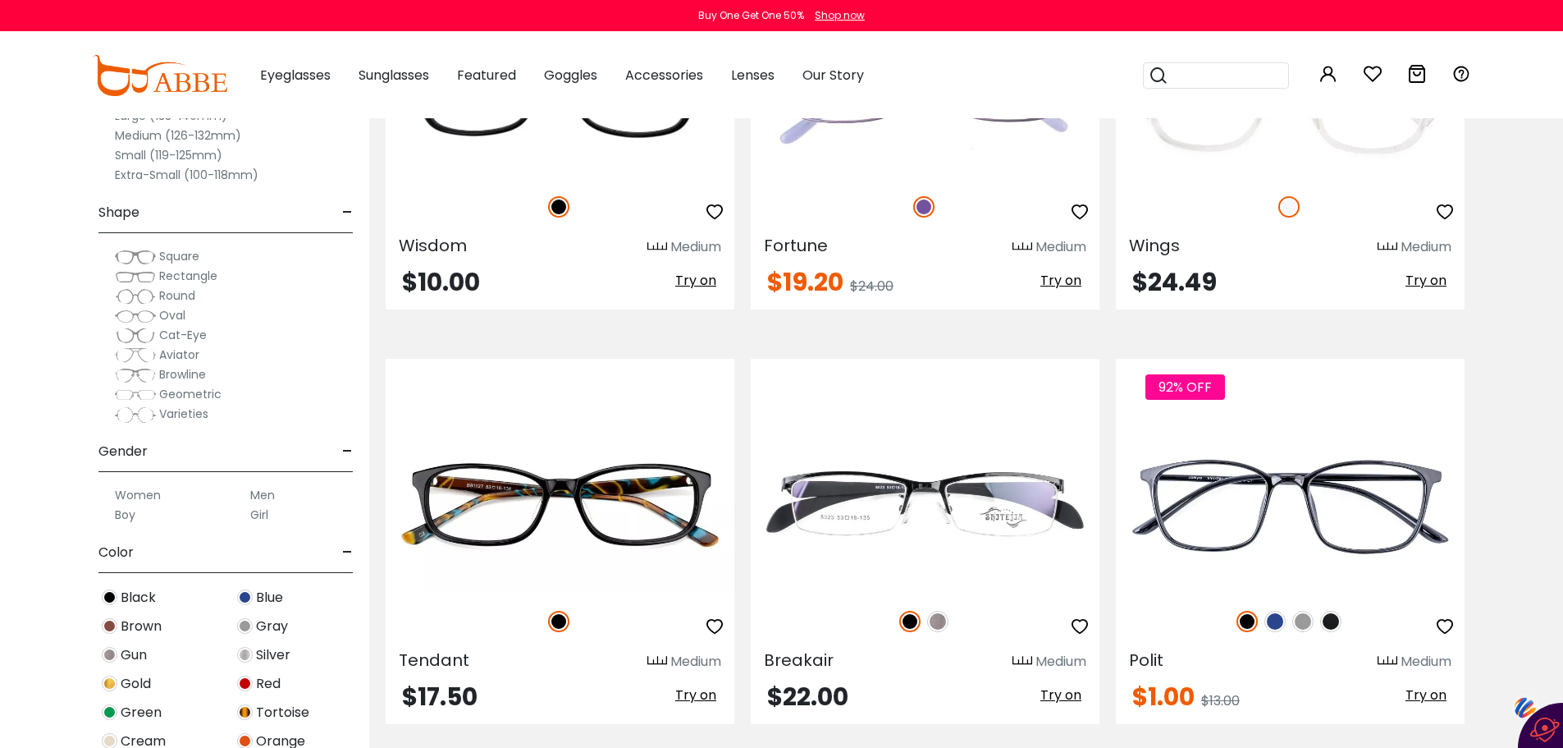
scroll to position [2621, 0]
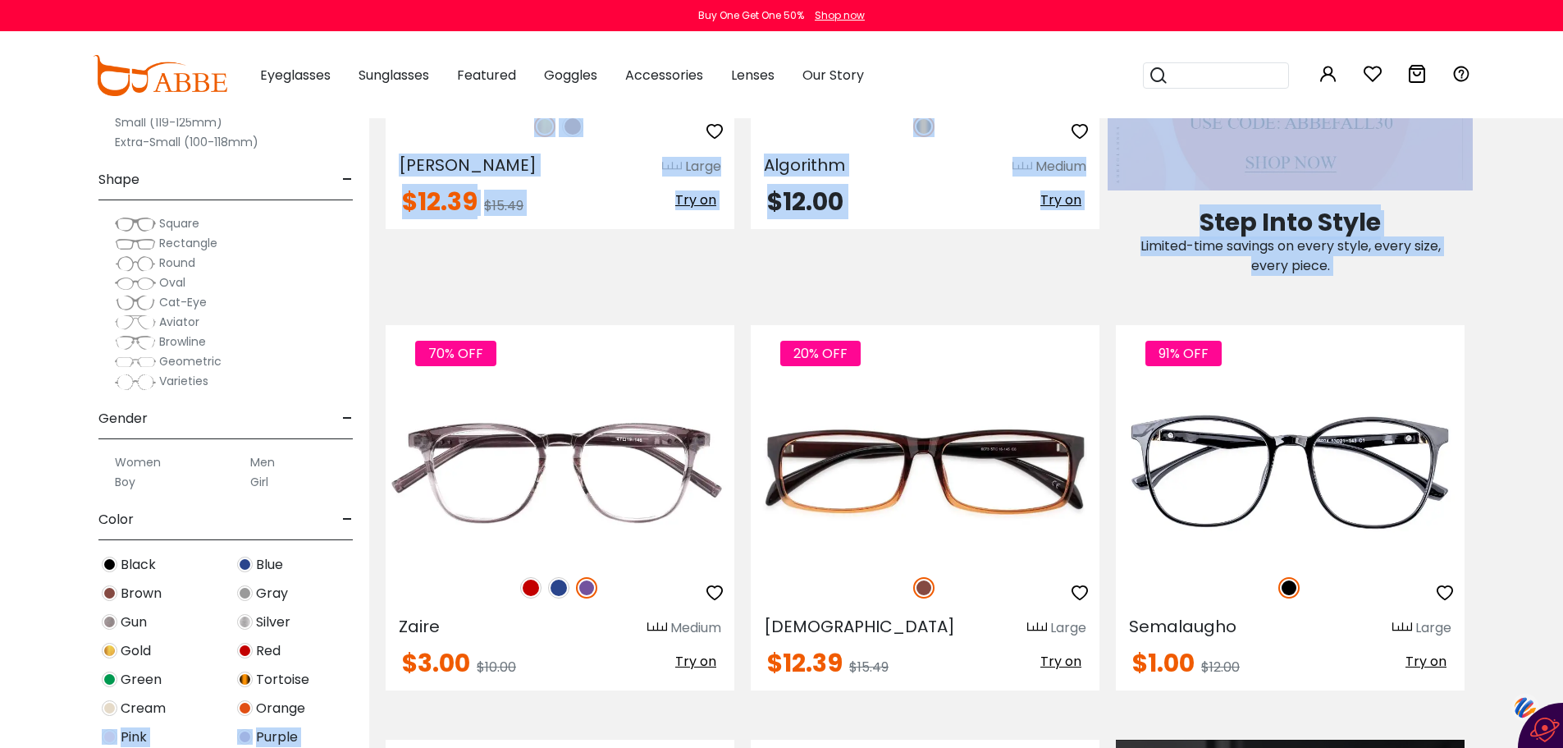
drag, startPoint x: 376, startPoint y: 415, endPoint x: 342, endPoint y: 729, distance: 316.1
click at [322, 729] on div "Purple" at bounding box center [293, 736] width 135 height 22
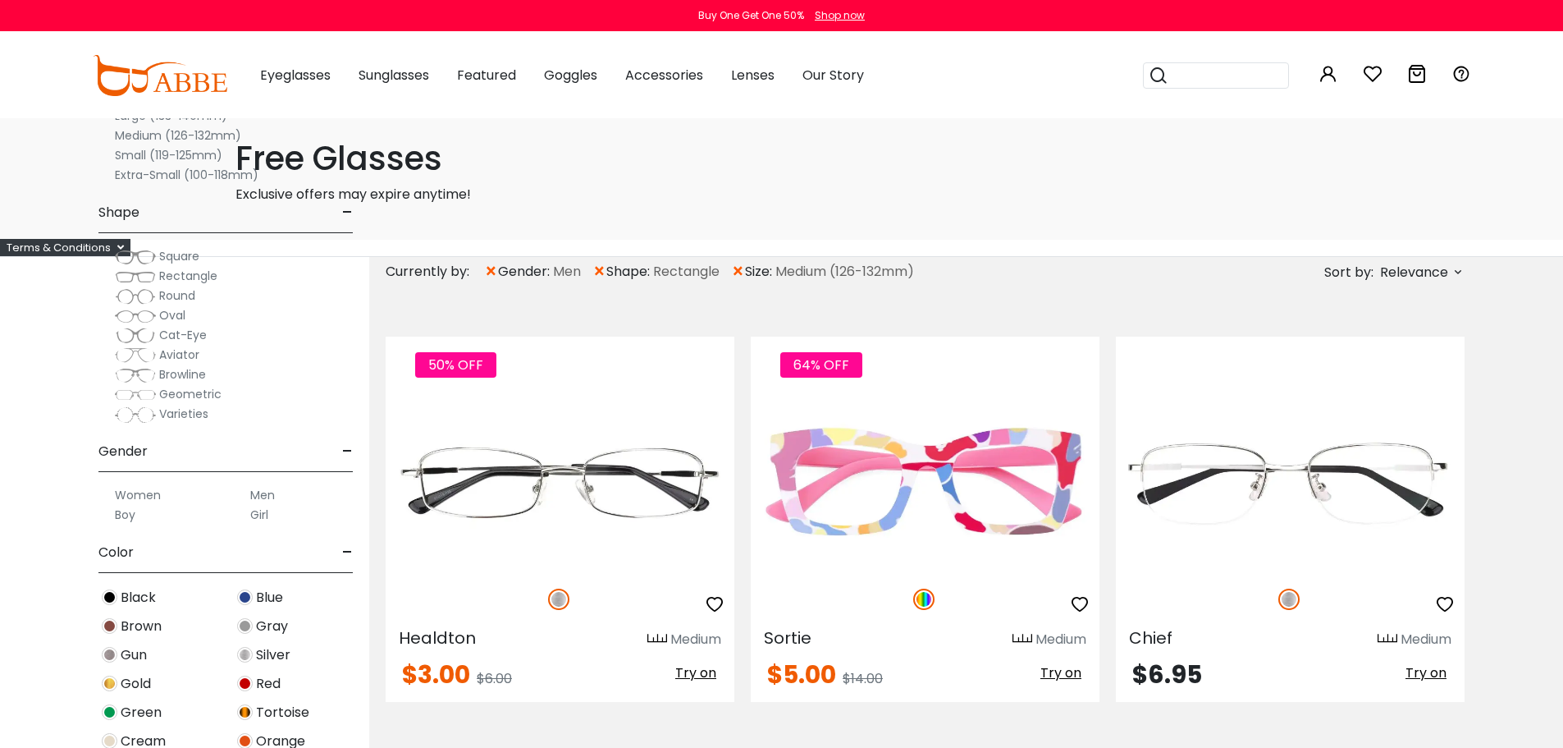
scroll to position [917, 0]
